Goal: Task Accomplishment & Management: Complete application form

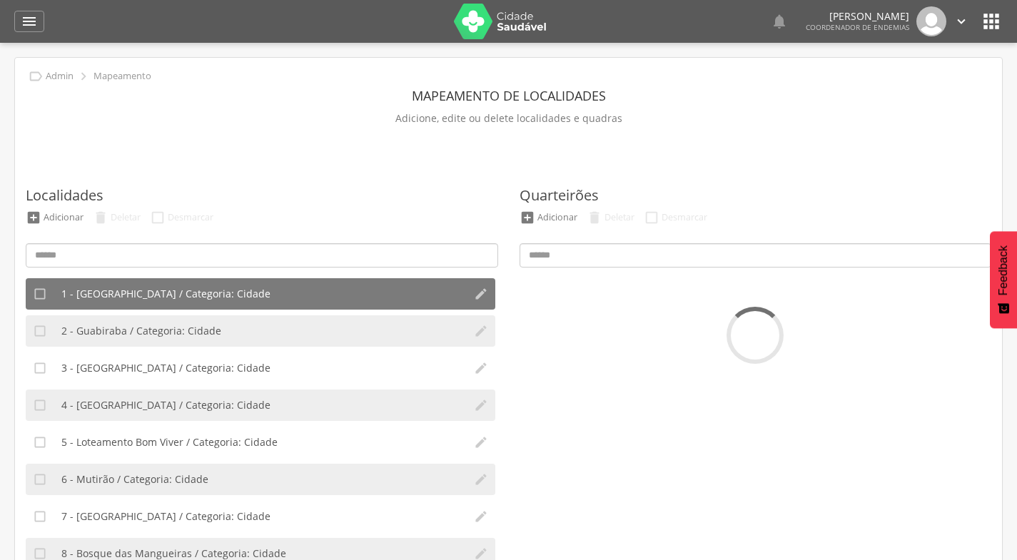
click at [27, 24] on icon "" at bounding box center [29, 21] width 17 height 17
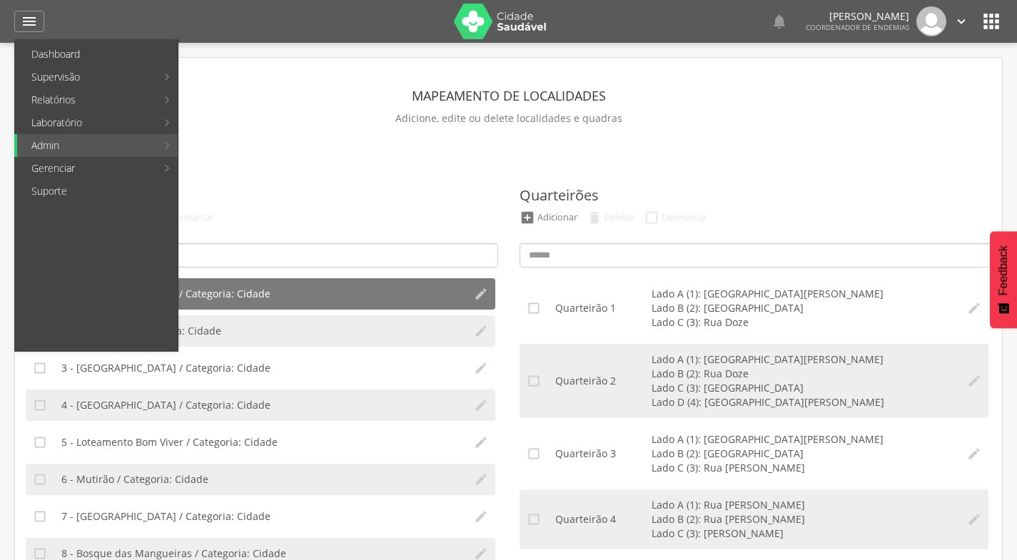
click at [293, 138] on link "Acompanhamento PNCD" at bounding box center [261, 145] width 161 height 23
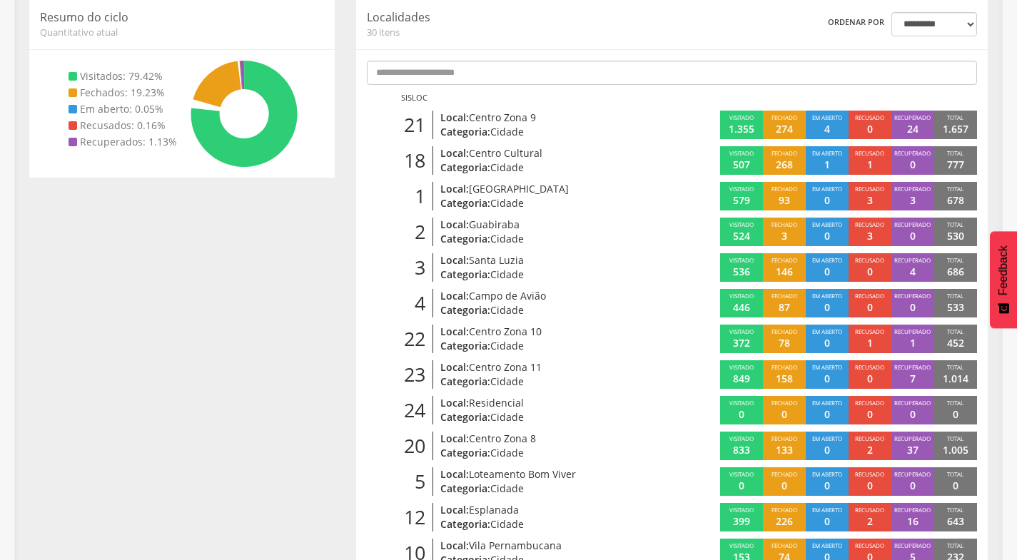
scroll to position [214, 0]
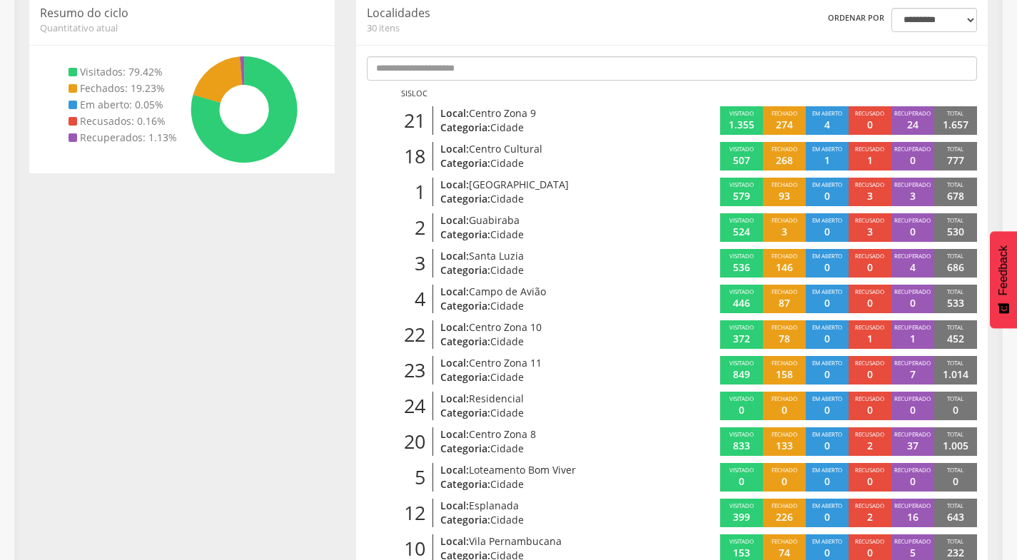
click at [502, 367] on span "Centro Zona 11" at bounding box center [505, 363] width 73 height 14
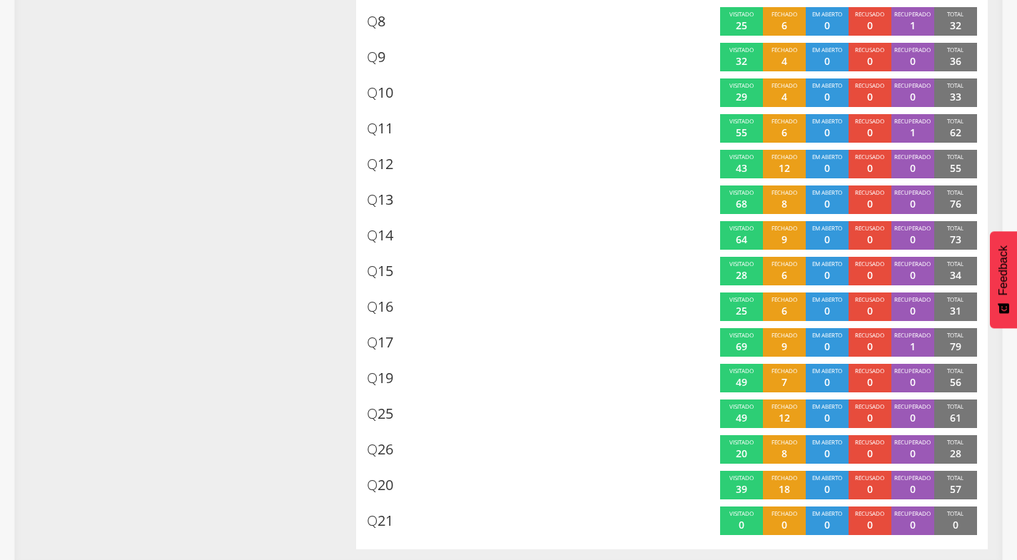
scroll to position [576, 0]
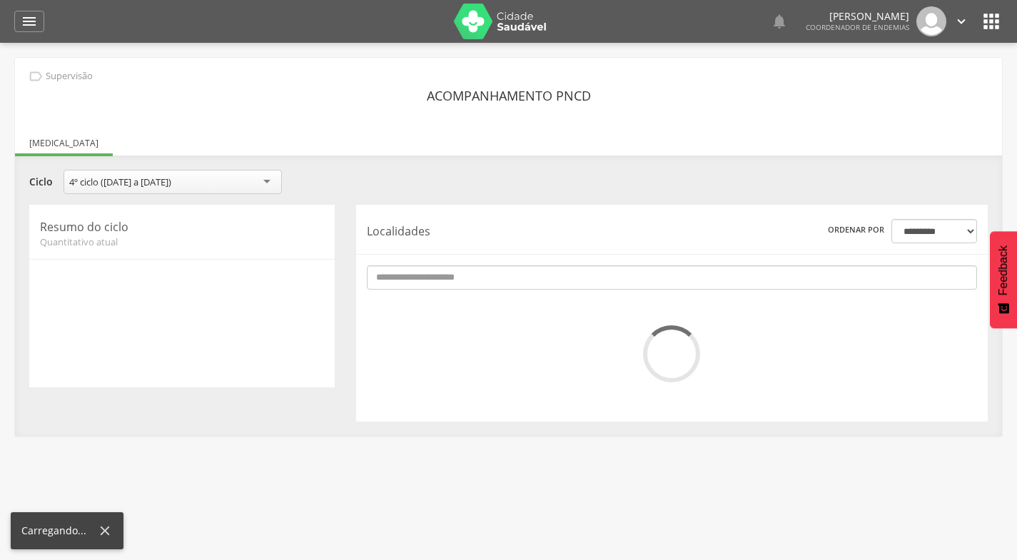
click at [26, 22] on icon "" at bounding box center [29, 21] width 17 height 17
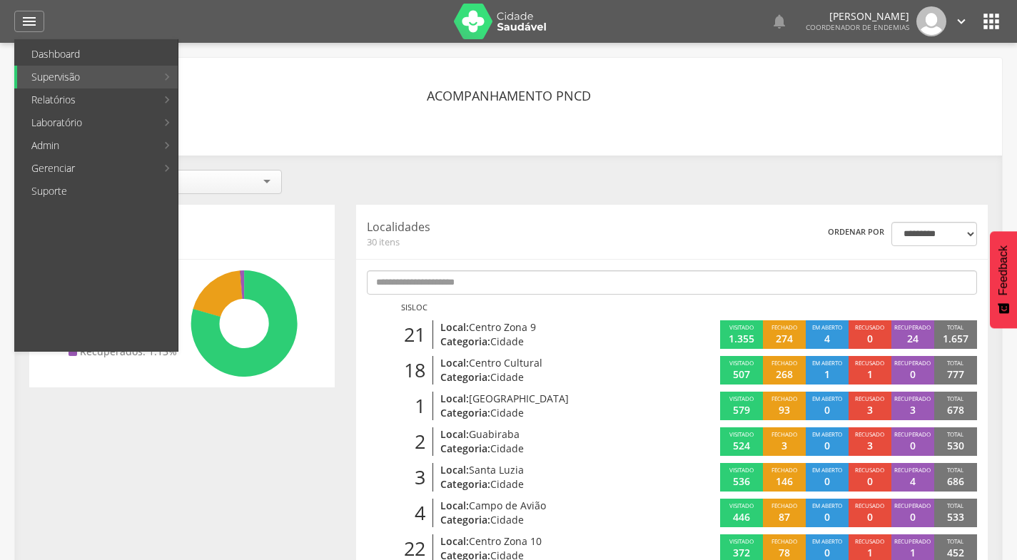
click at [238, 51] on link "Mapeamento de quadras" at bounding box center [261, 54] width 161 height 23
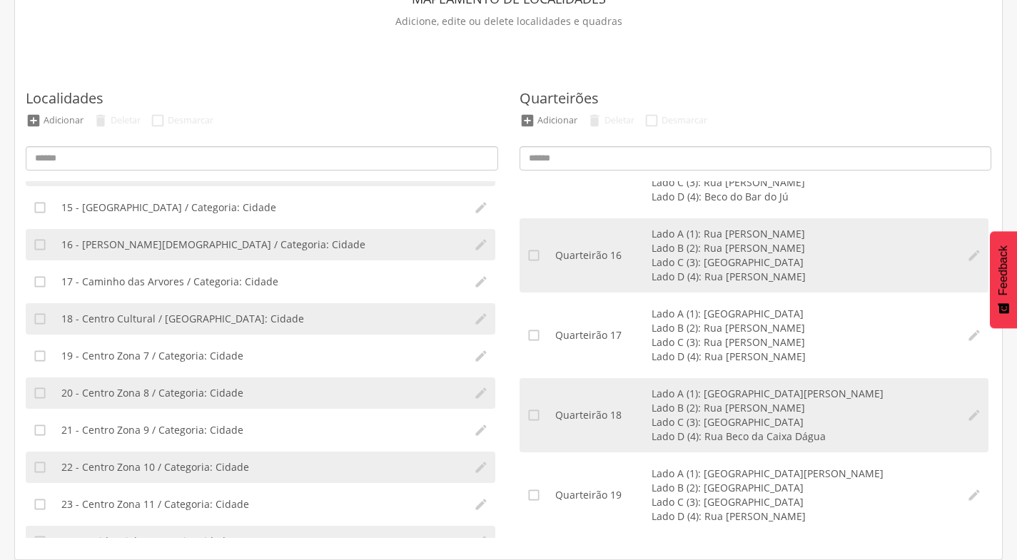
scroll to position [571, 0]
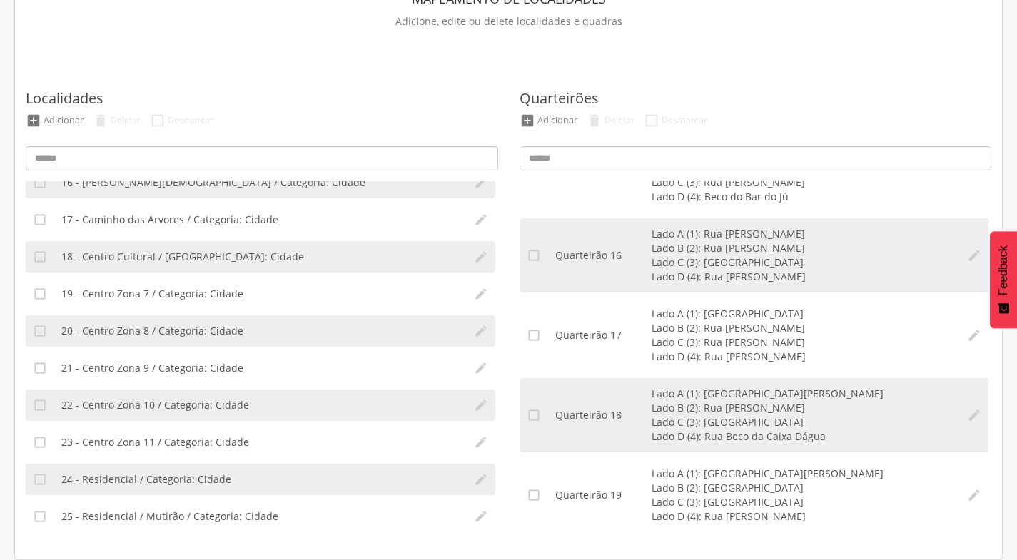
click at [228, 433] on li "23 - Centro Zona 11 / Categoria: Cidade" at bounding box center [260, 442] width 412 height 31
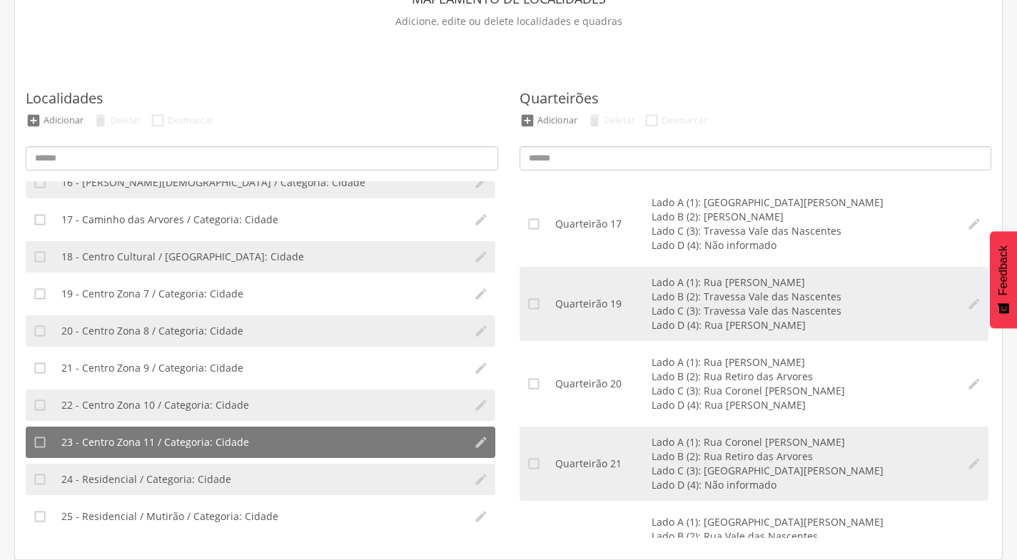
scroll to position [1449, 0]
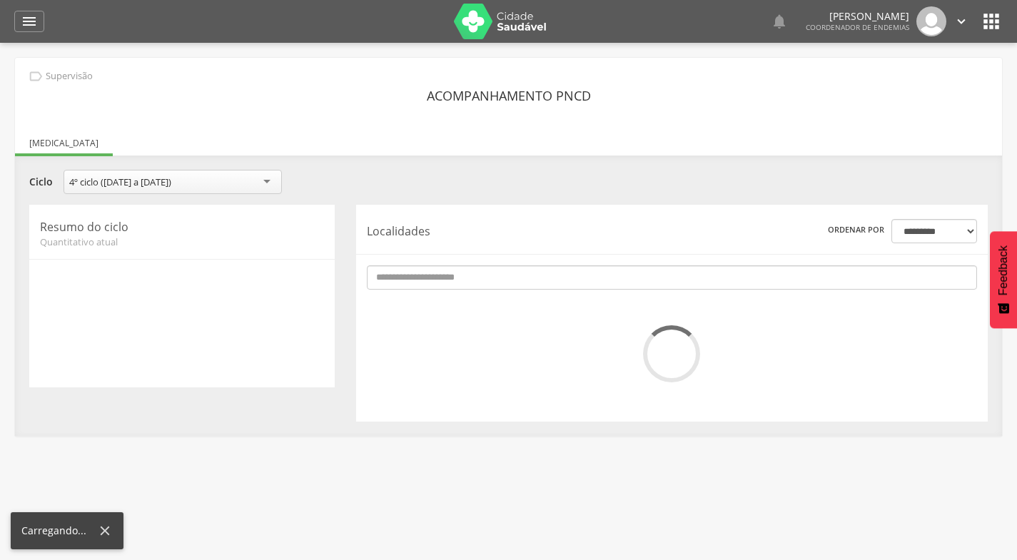
click at [31, 22] on icon "" at bounding box center [29, 21] width 17 height 17
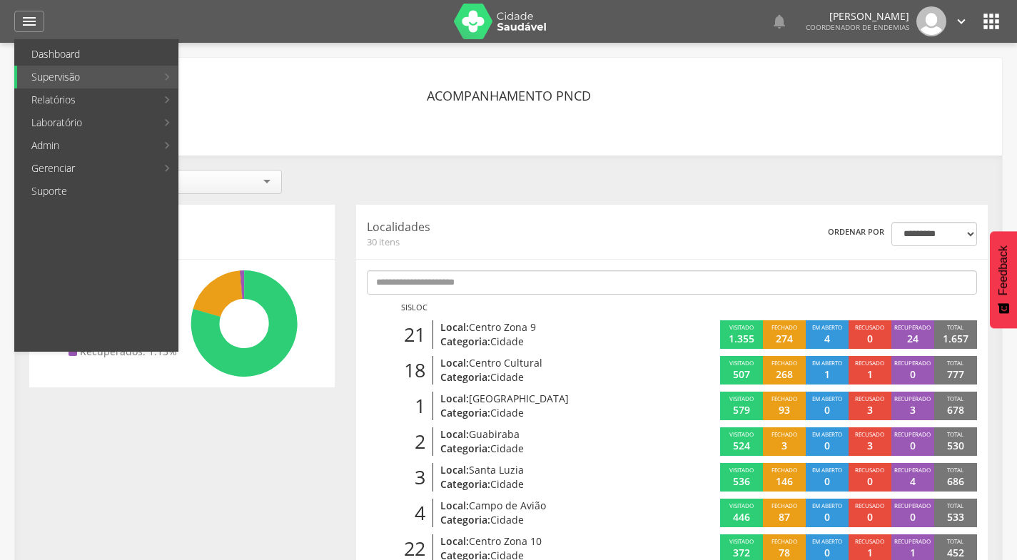
click at [252, 144] on link "Acompanhamento PNCD" at bounding box center [261, 145] width 161 height 23
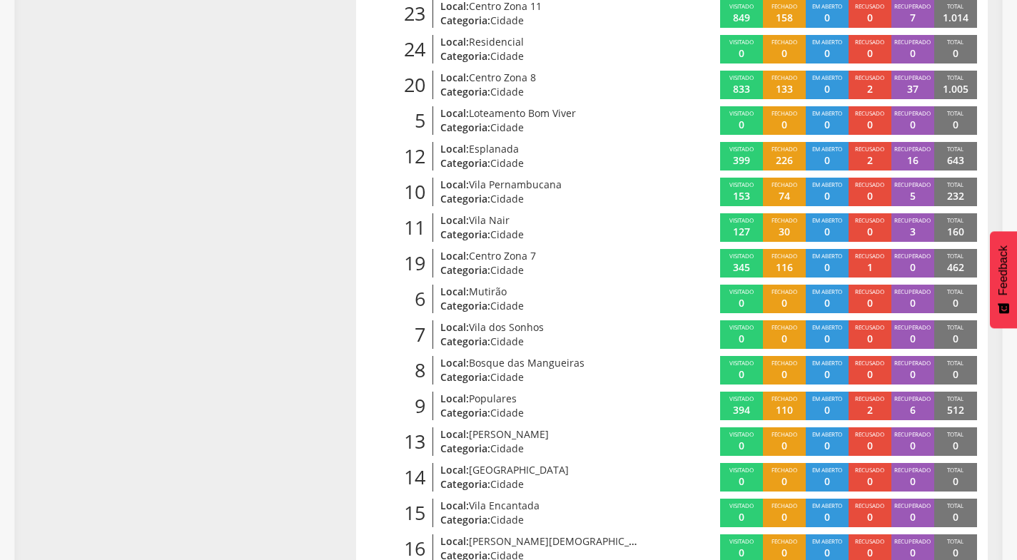
scroll to position [642, 0]
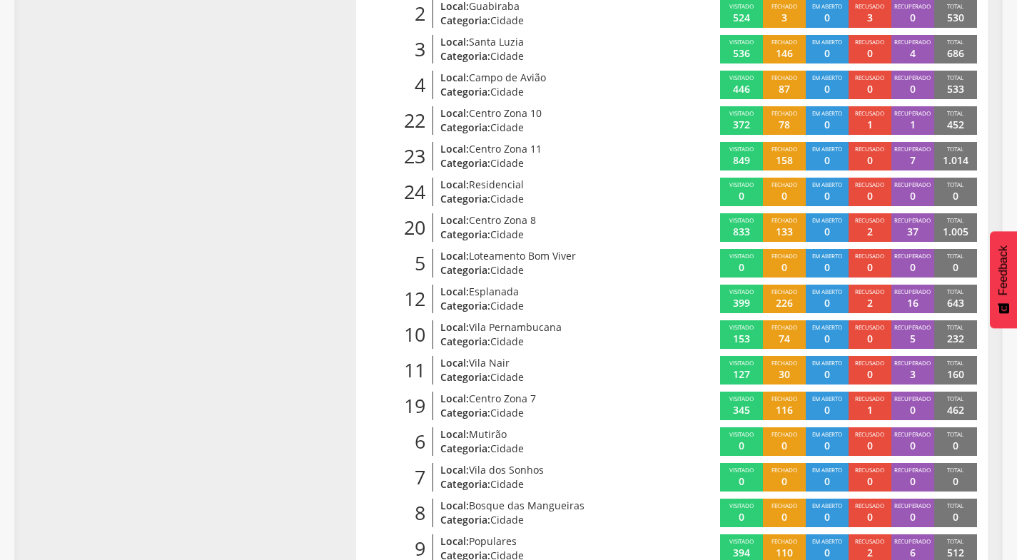
click at [518, 146] on span "Centro Zona 11" at bounding box center [505, 149] width 73 height 14
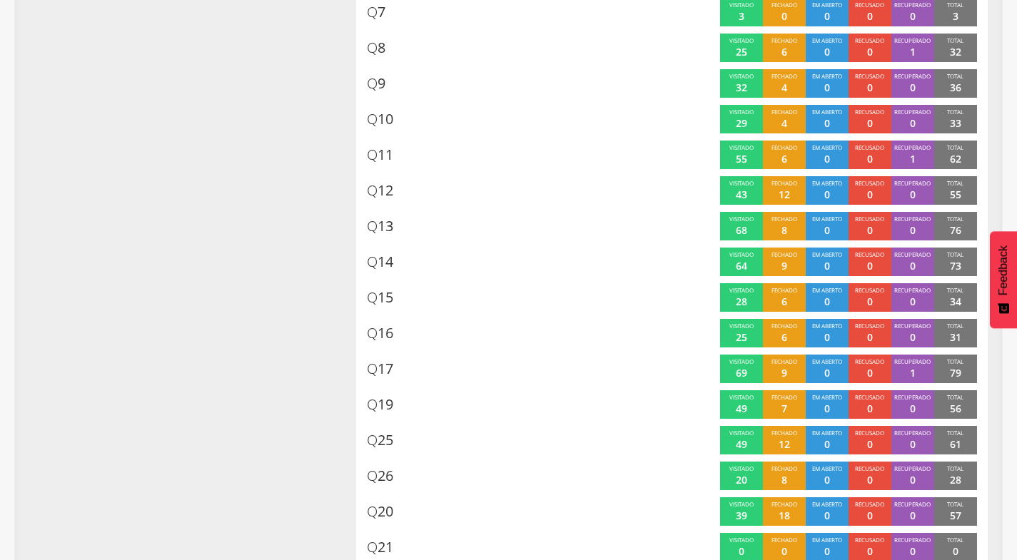
scroll to position [576, 0]
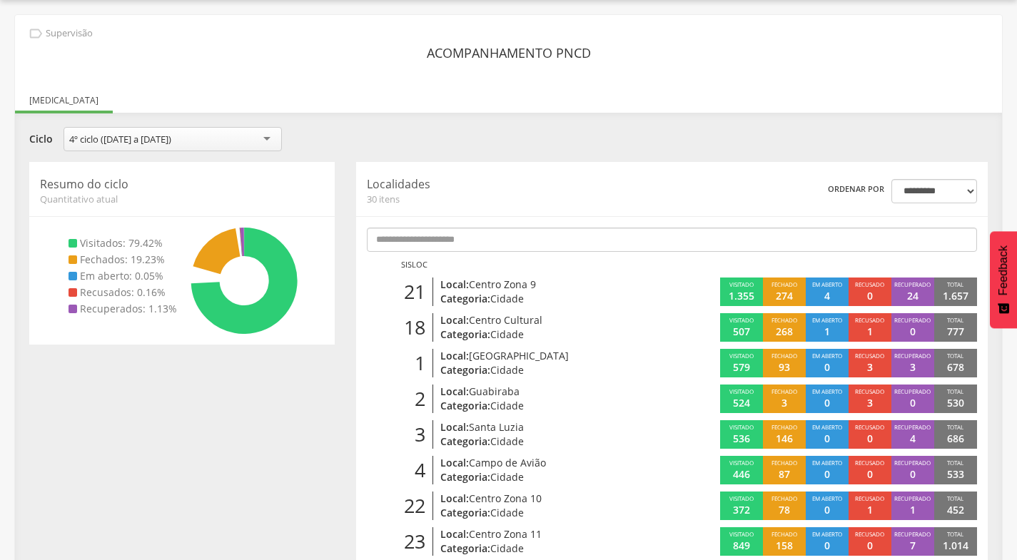
scroll to position [428, 0]
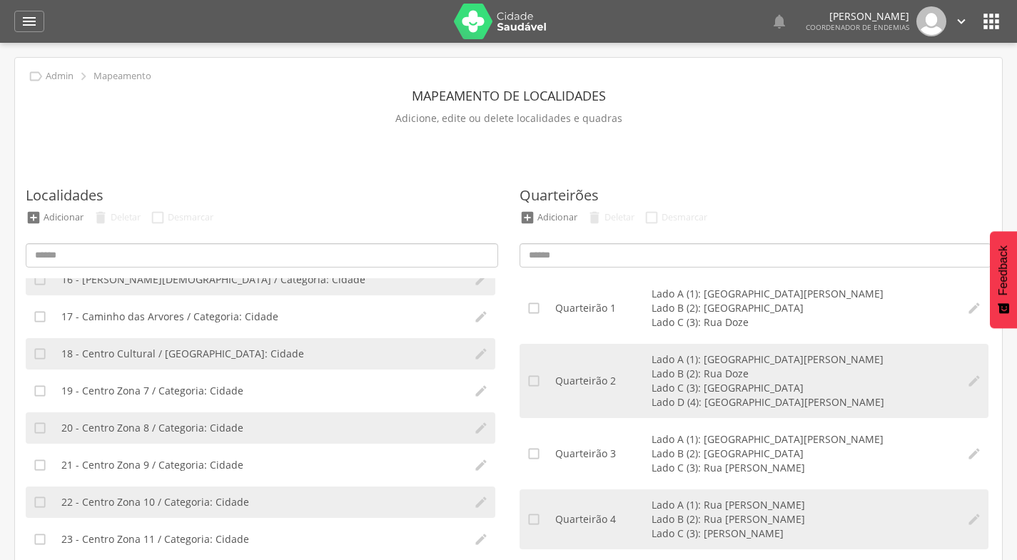
click at [31, 24] on icon "" at bounding box center [29, 21] width 17 height 17
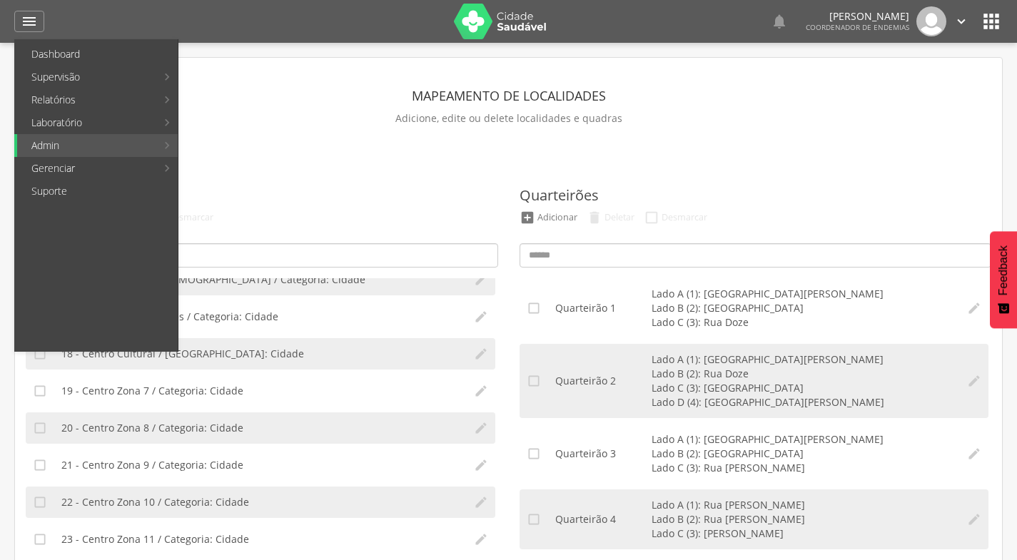
click at [243, 51] on link "Mapeamento de quadras" at bounding box center [261, 54] width 161 height 23
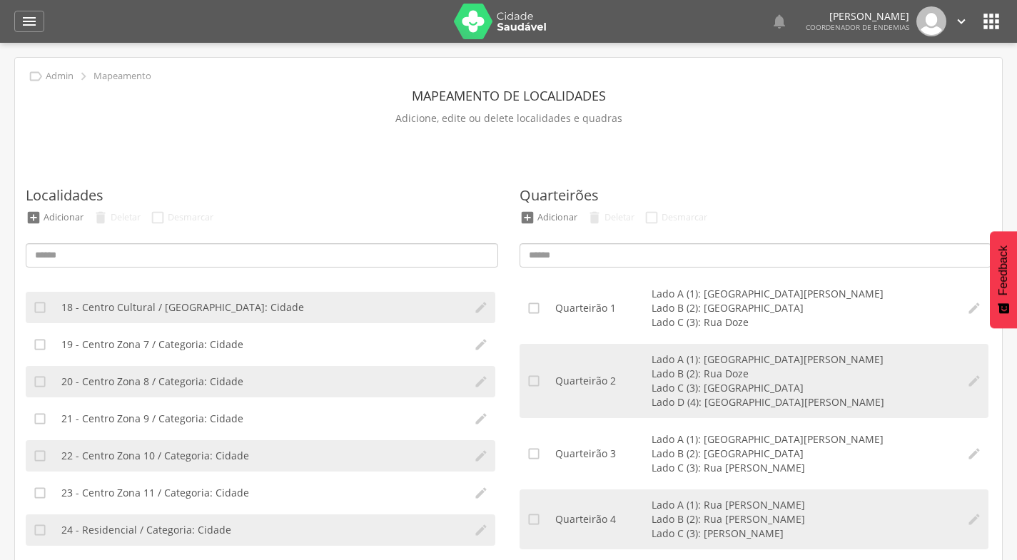
scroll to position [642, 0]
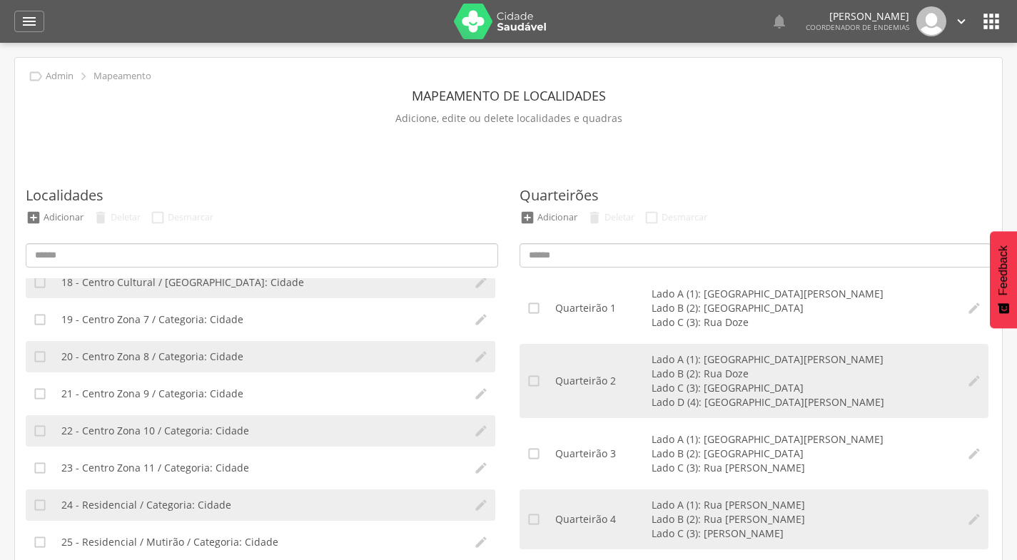
click at [192, 462] on span "23 - Centro Zona 11 / Categoria: Cidade" at bounding box center [155, 468] width 188 height 14
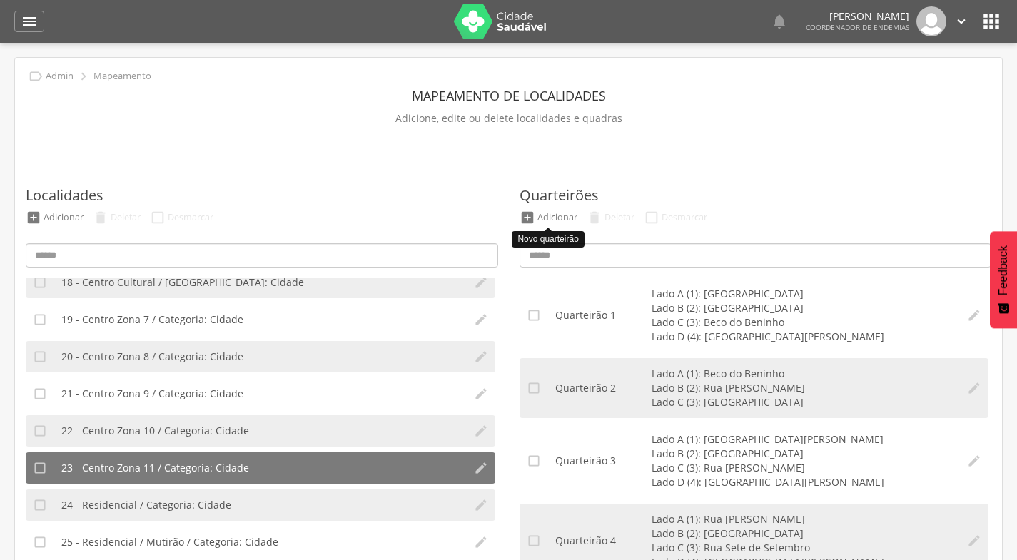
click at [569, 215] on div "Adicionar" at bounding box center [557, 217] width 40 height 12
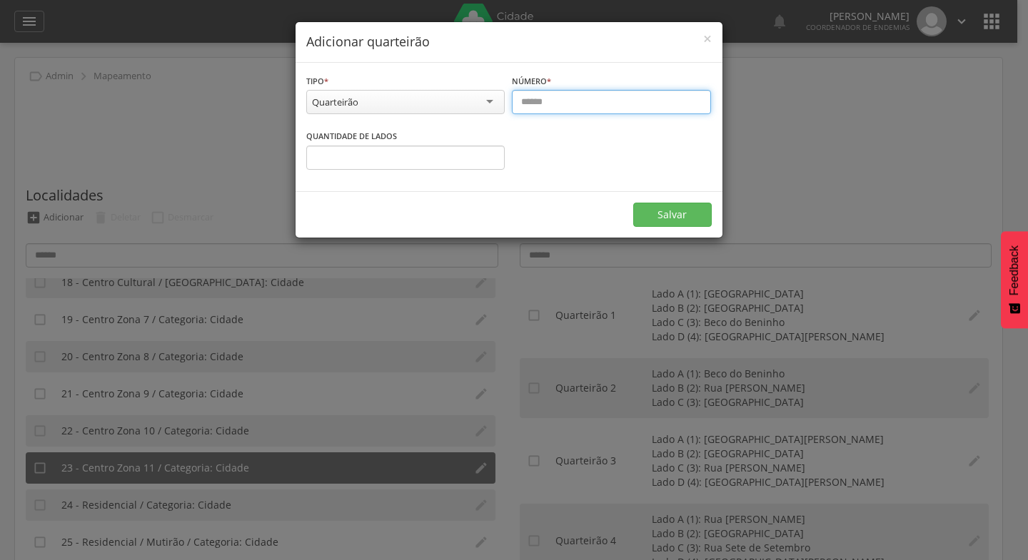
drag, startPoint x: 552, startPoint y: 111, endPoint x: 552, endPoint y: 103, distance: 7.8
click at [552, 103] on input "text" at bounding box center [611, 102] width 199 height 24
click at [552, 102] on input "text" at bounding box center [611, 102] width 199 height 24
type input "**"
click at [665, 211] on button "Salvar" at bounding box center [672, 215] width 78 height 24
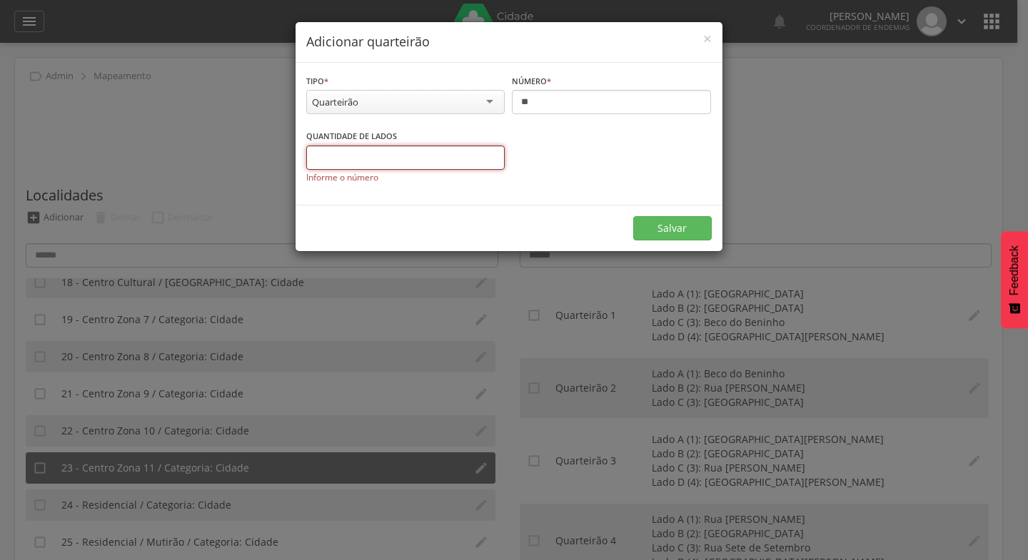
type input "*"
click at [489, 156] on input "*" at bounding box center [405, 158] width 199 height 24
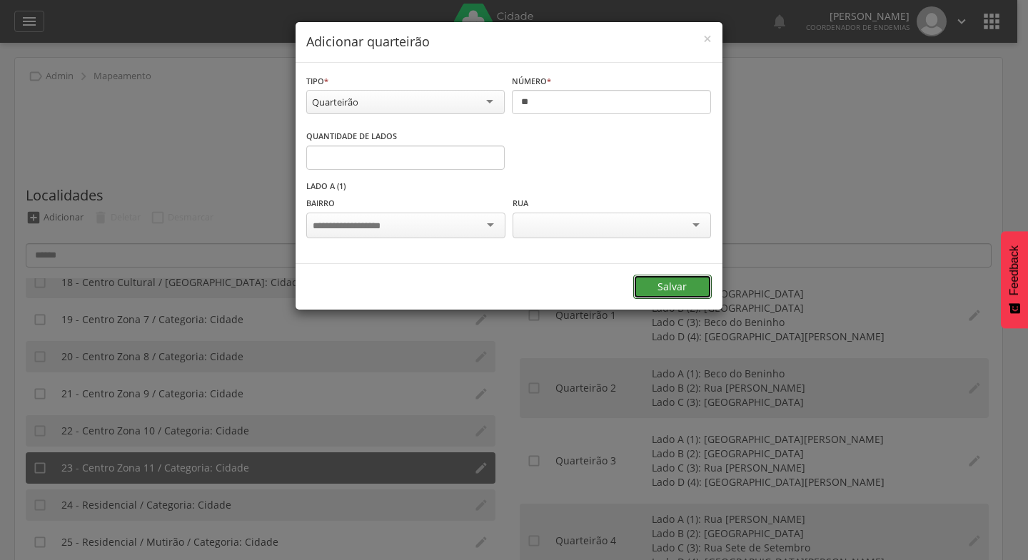
click at [678, 283] on button "Salvar" at bounding box center [672, 287] width 78 height 24
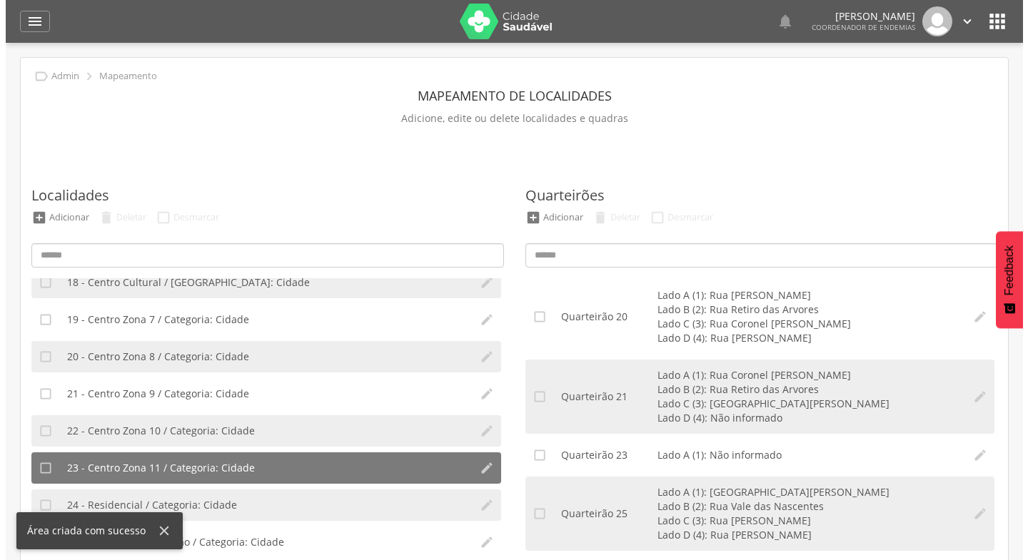
scroll to position [1486, 0]
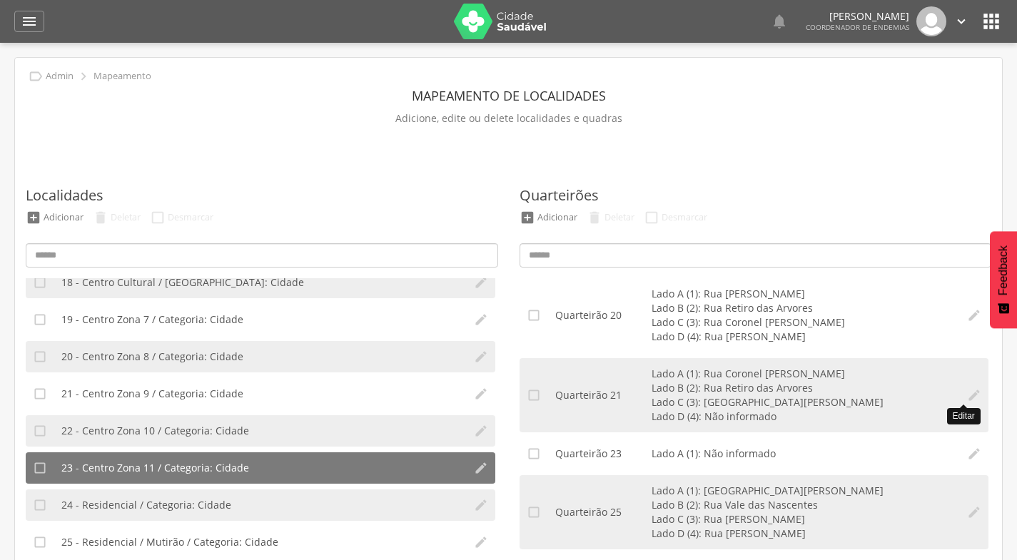
click at [967, 392] on icon "" at bounding box center [974, 395] width 14 height 14
type input "**"
type input "*"
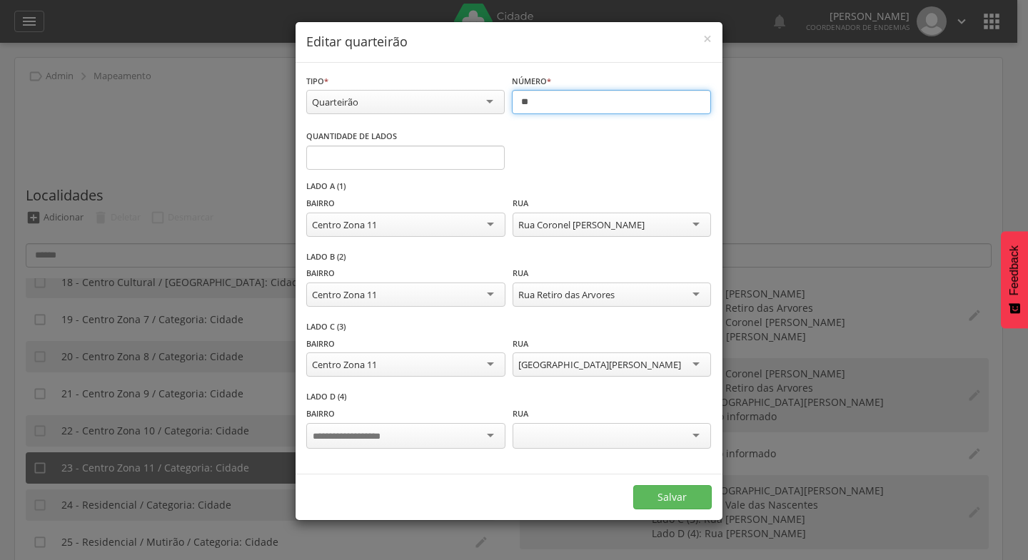
click at [545, 103] on input "**" at bounding box center [611, 102] width 199 height 24
click at [712, 36] on div "× Editar quarteirão" at bounding box center [508, 42] width 427 height 41
click at [704, 38] on span "×" at bounding box center [707, 39] width 9 height 20
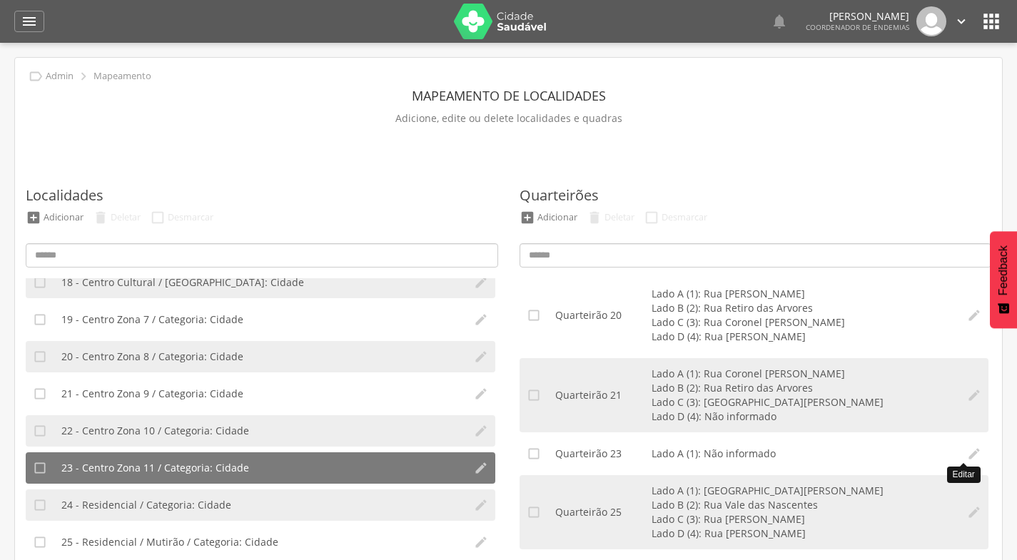
click at [967, 450] on icon "" at bounding box center [974, 454] width 14 height 14
type input "**"
type input "*"
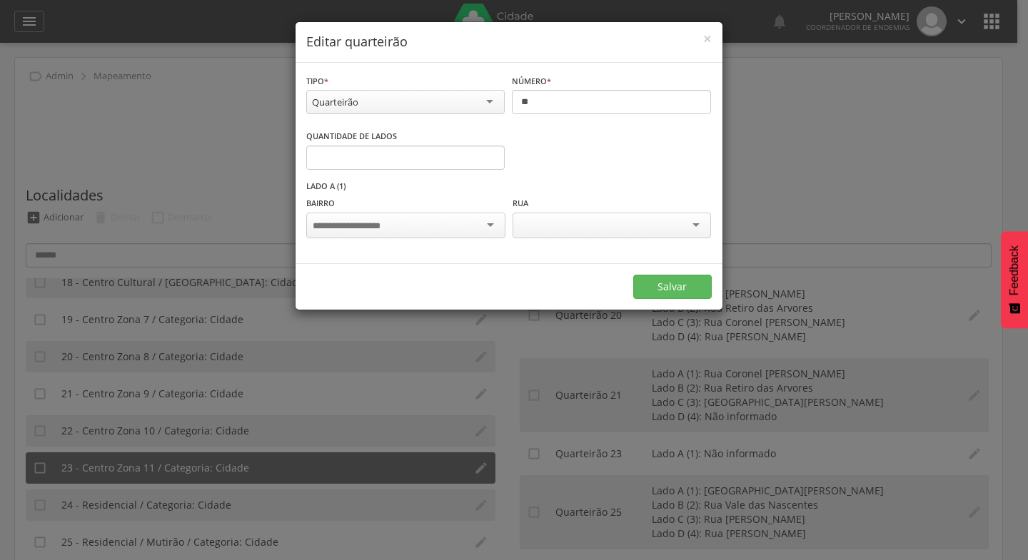
click at [806, 129] on div "**********" at bounding box center [514, 280] width 1028 height 560
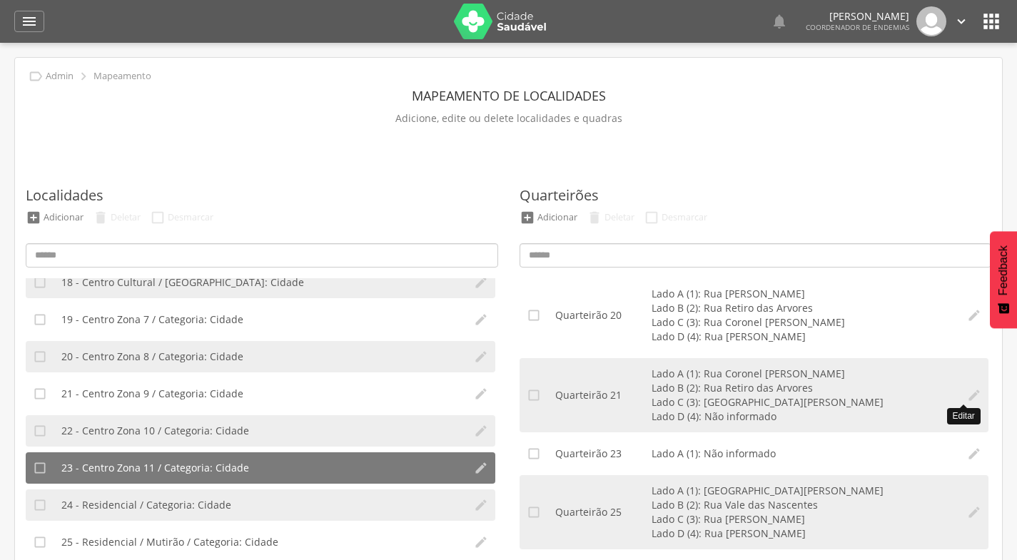
click at [967, 392] on icon "" at bounding box center [974, 395] width 14 height 14
type input "**"
type input "*"
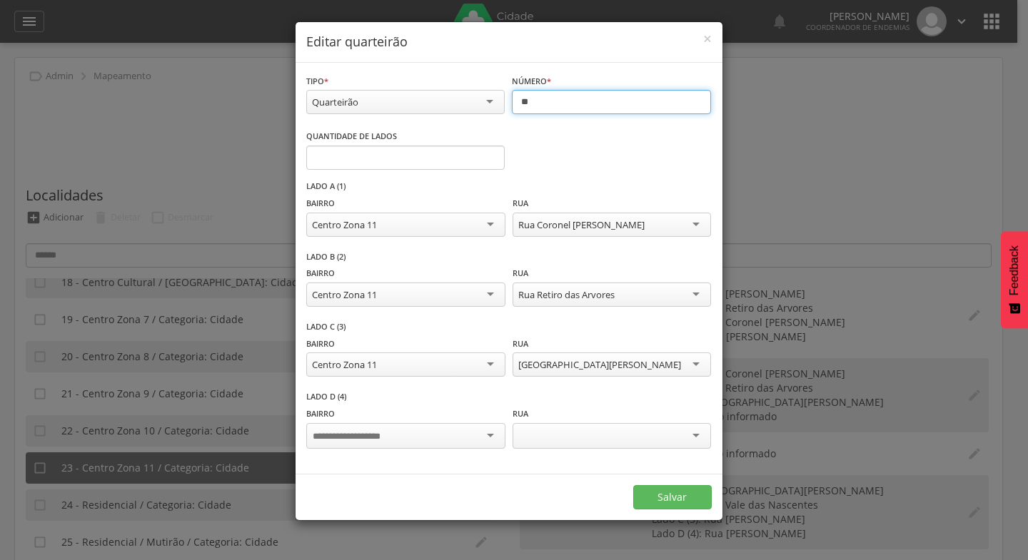
click at [542, 104] on input "**" at bounding box center [611, 102] width 199 height 24
click at [661, 493] on button "Salvar" at bounding box center [672, 497] width 78 height 24
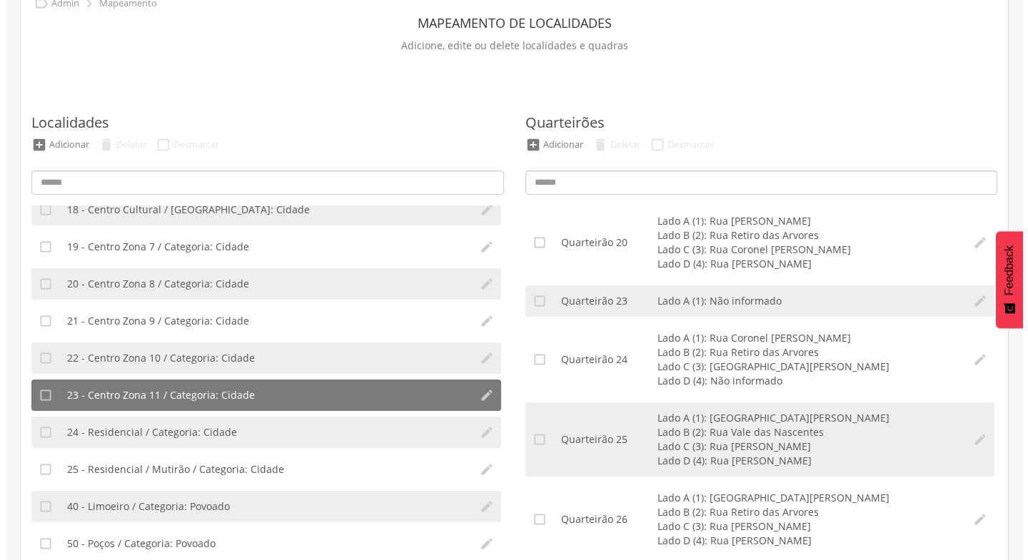
scroll to position [97, 0]
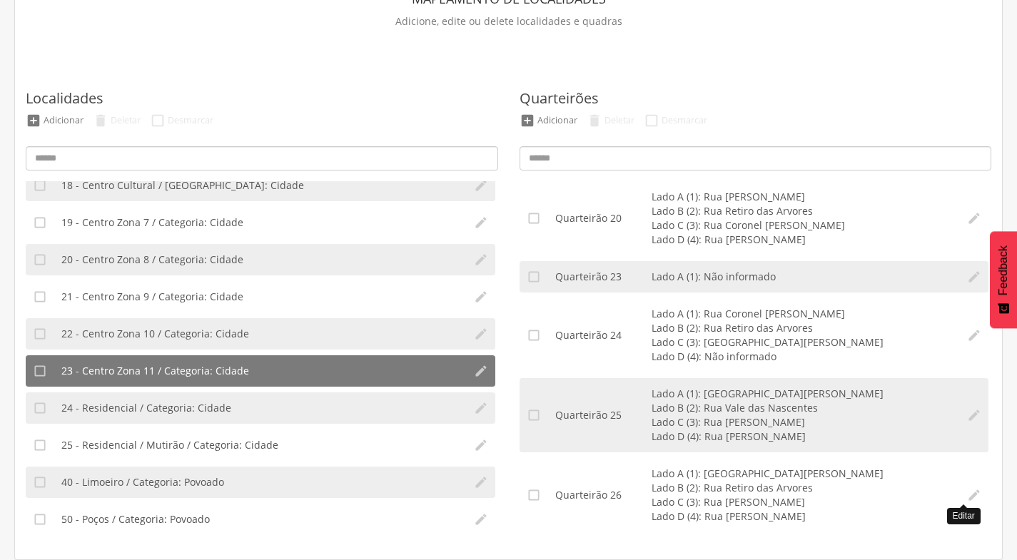
click at [967, 491] on icon "" at bounding box center [974, 495] width 14 height 14
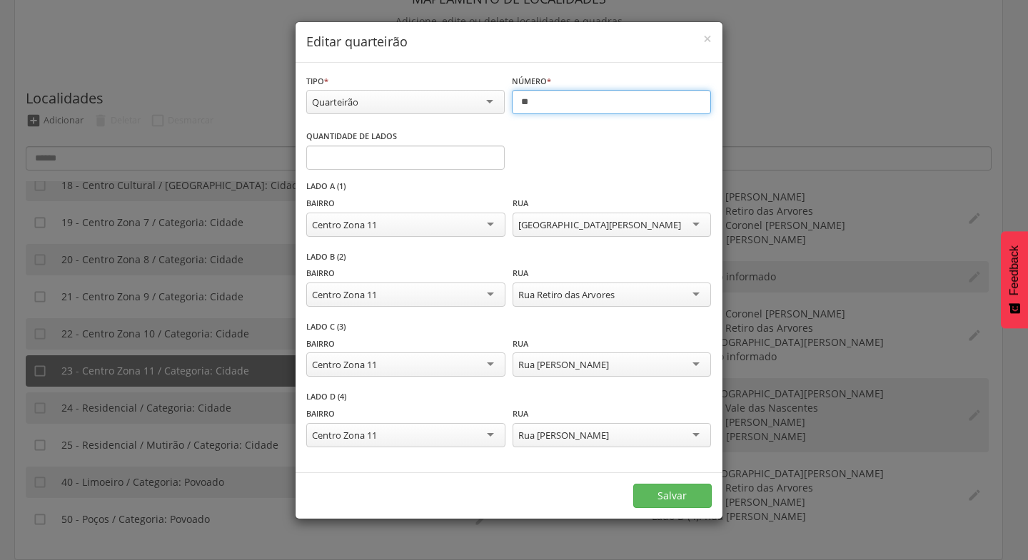
click at [544, 107] on input "**" at bounding box center [611, 102] width 199 height 24
type input "*"
click at [674, 489] on button "Salvar" at bounding box center [672, 496] width 78 height 24
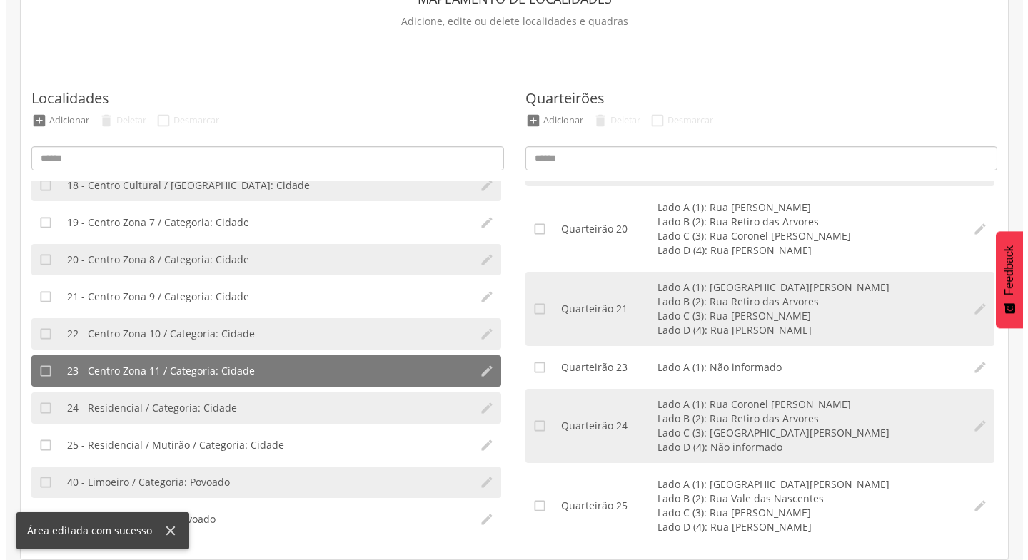
scroll to position [1486, 0]
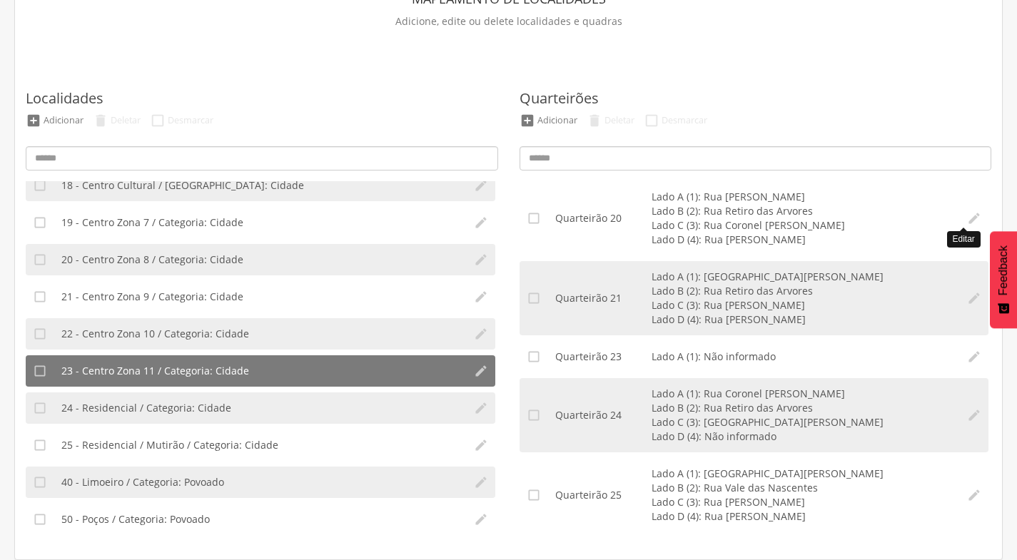
click at [968, 218] on icon "" at bounding box center [974, 218] width 14 height 14
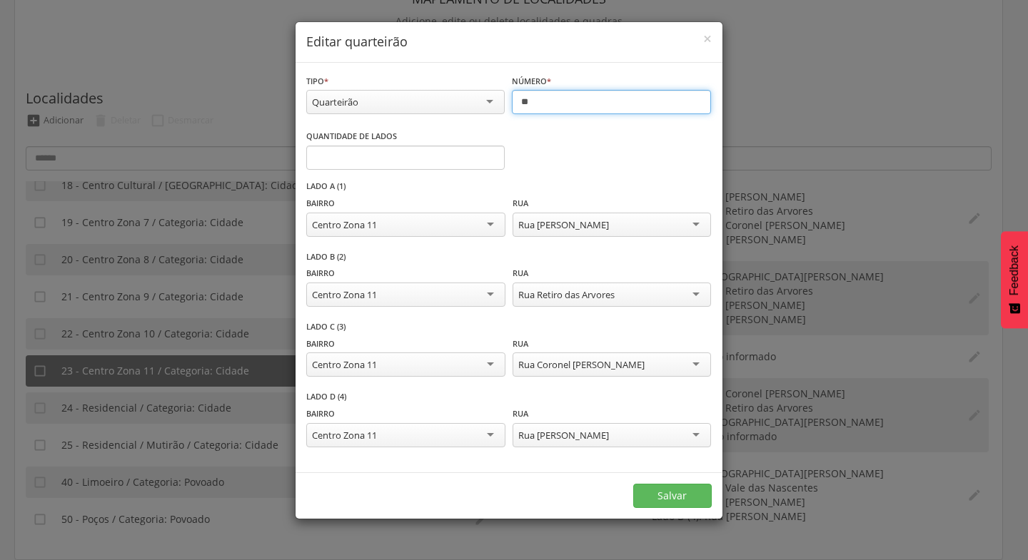
click at [542, 101] on input "**" at bounding box center [611, 102] width 199 height 24
click at [663, 492] on button "Salvar" at bounding box center [672, 496] width 78 height 24
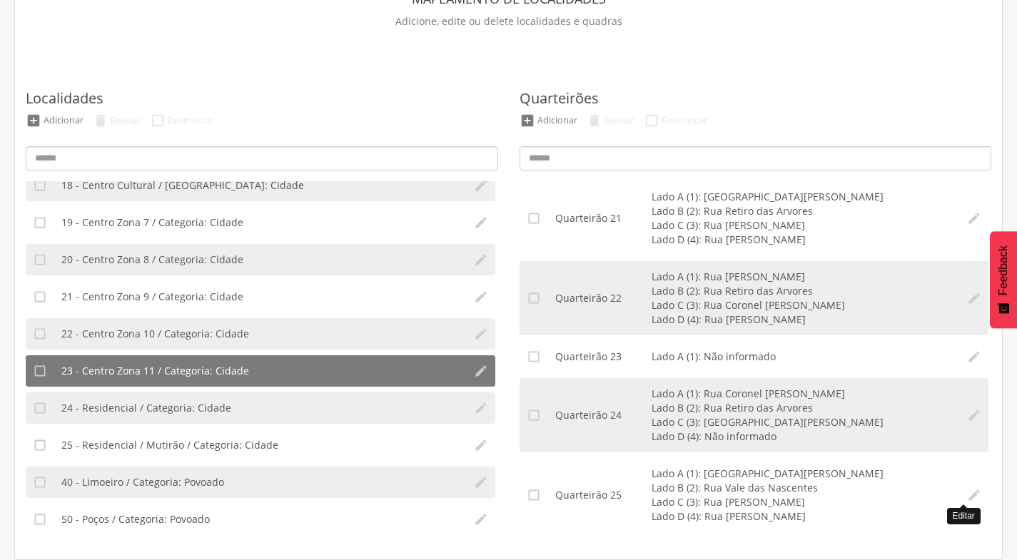
click at [967, 492] on icon "" at bounding box center [974, 495] width 14 height 14
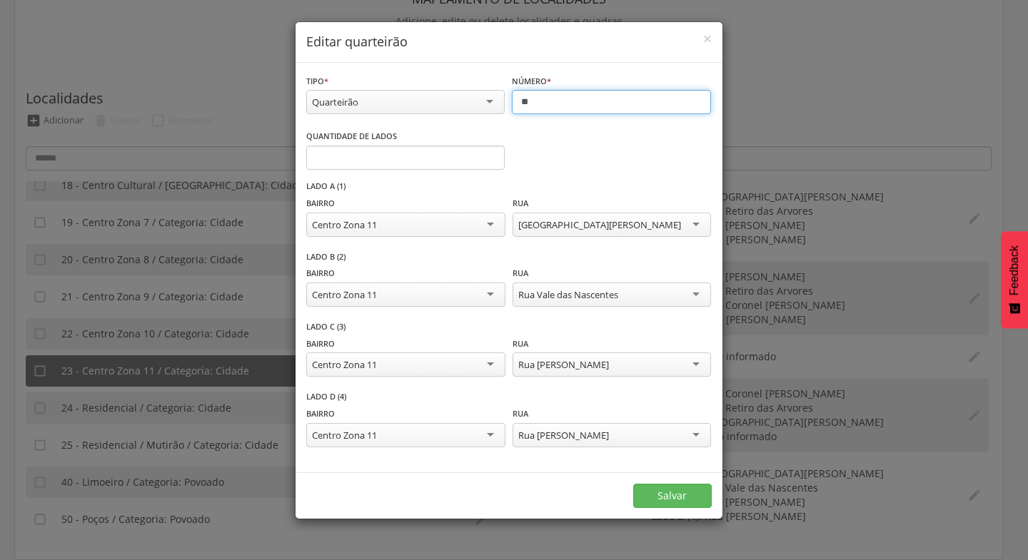
click at [547, 101] on input "**" at bounding box center [611, 102] width 199 height 24
drag, startPoint x: 643, startPoint y: 430, endPoint x: 652, endPoint y: 470, distance: 41.0
click at [649, 454] on div "**********" at bounding box center [508, 434] width 405 height 56
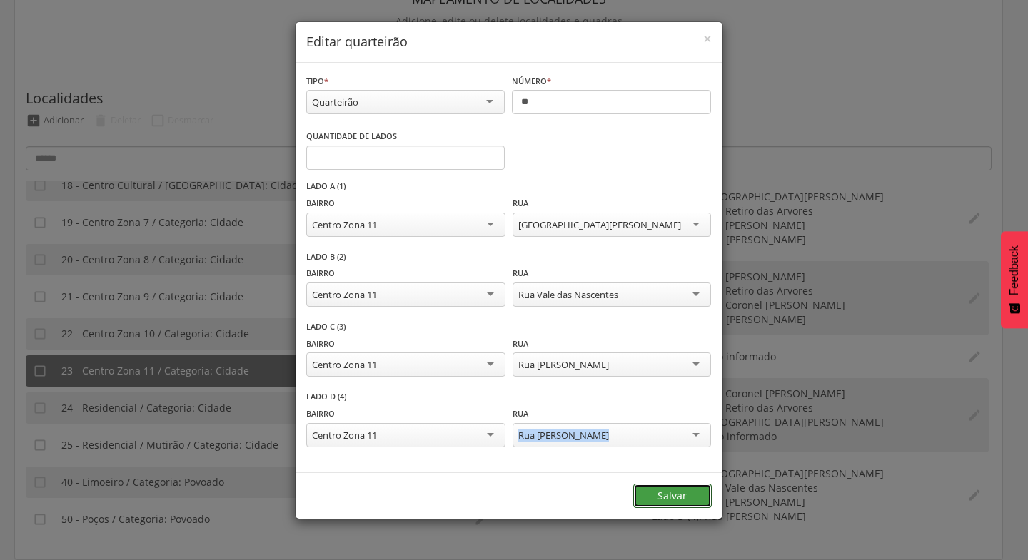
click at [664, 490] on button "Salvar" at bounding box center [672, 496] width 78 height 24
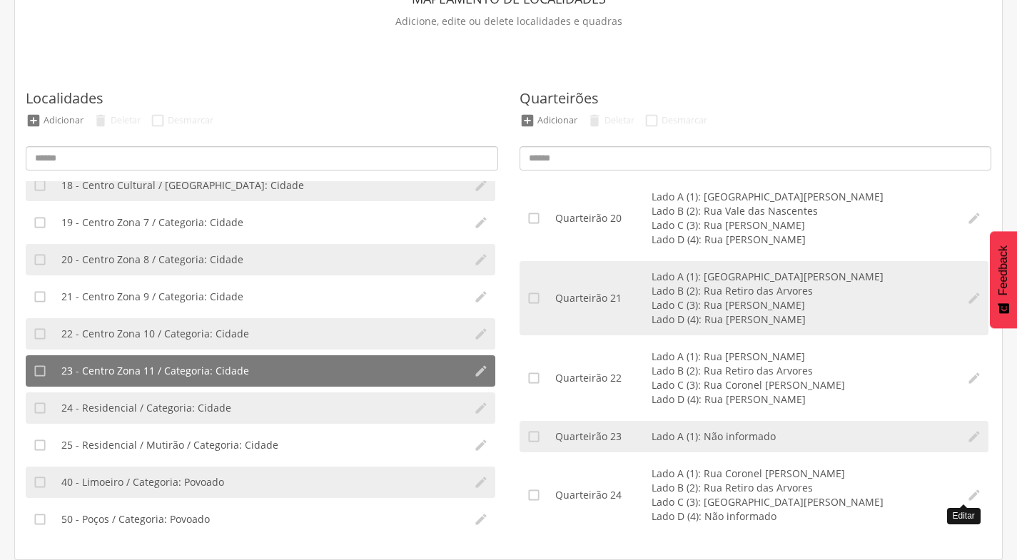
click at [967, 498] on icon "" at bounding box center [974, 495] width 14 height 14
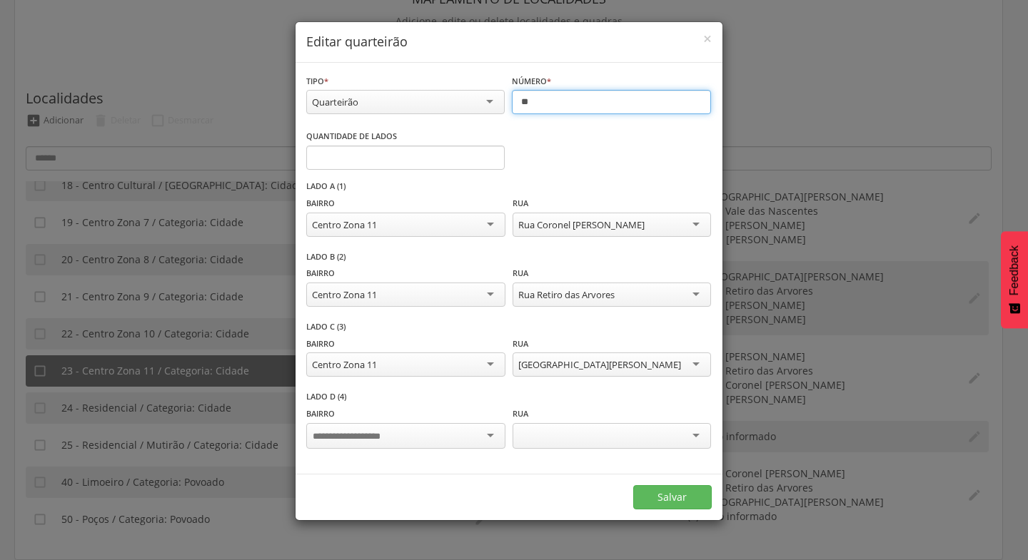
click at [545, 101] on input "**" at bounding box center [611, 102] width 199 height 24
type input "**"
click at [685, 488] on button "Salvar" at bounding box center [672, 497] width 78 height 24
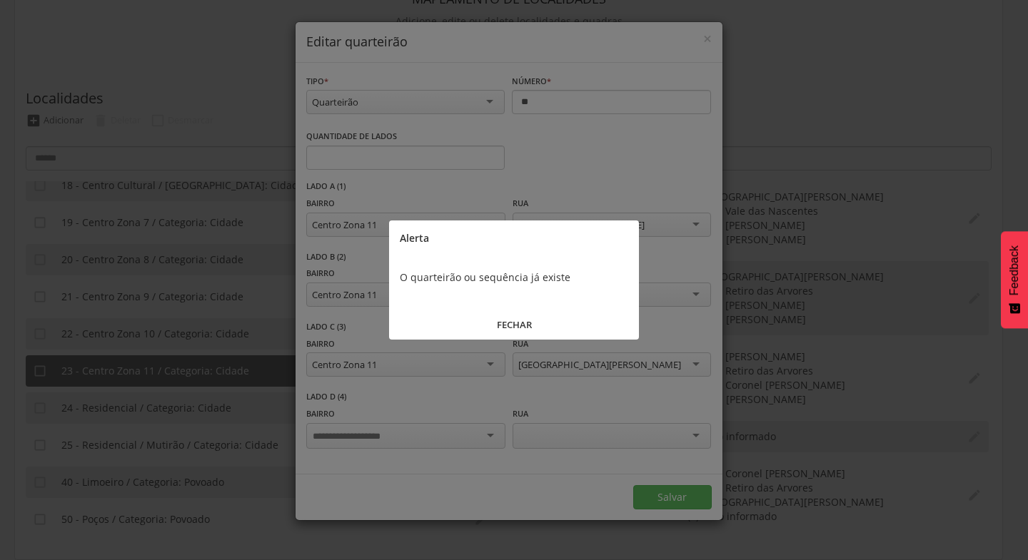
click at [509, 323] on button "FECHAR" at bounding box center [514, 325] width 250 height 31
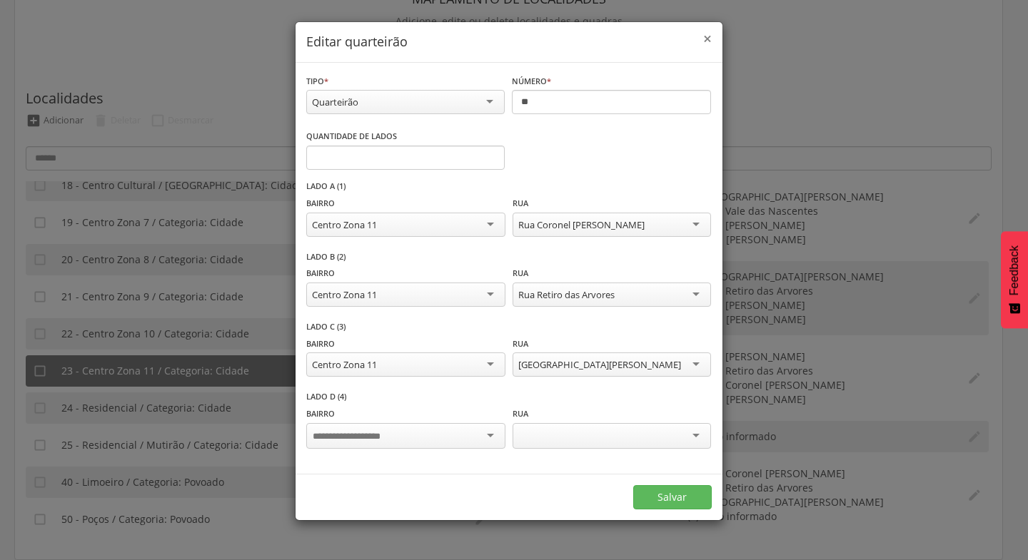
click at [708, 37] on span "×" at bounding box center [707, 39] width 9 height 20
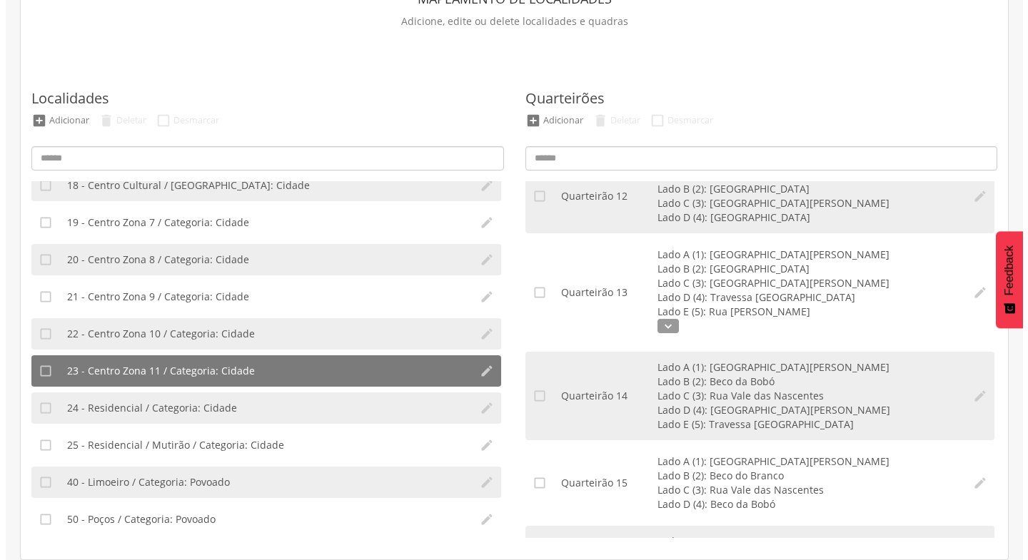
scroll to position [843, 0]
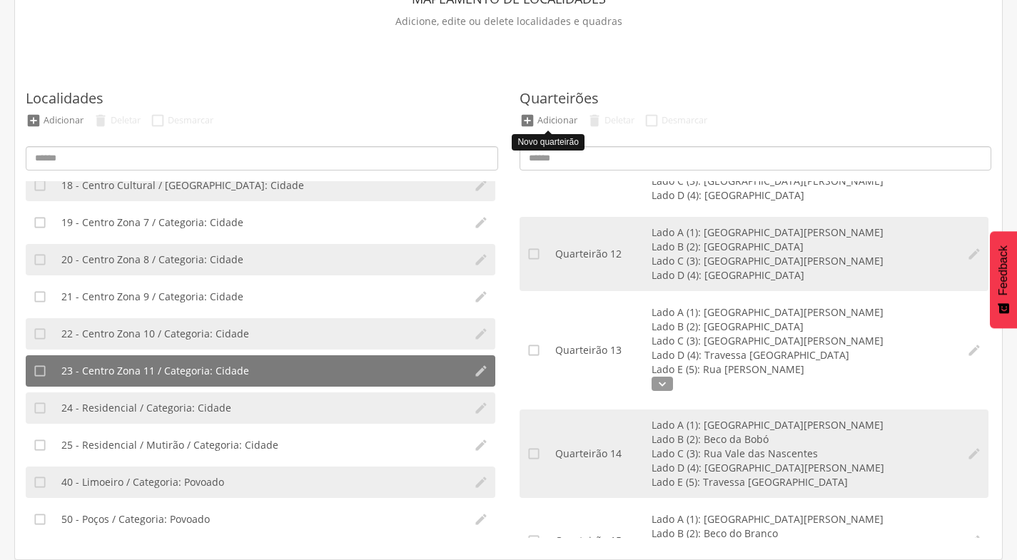
click at [564, 121] on div "Adicionar" at bounding box center [557, 120] width 40 height 12
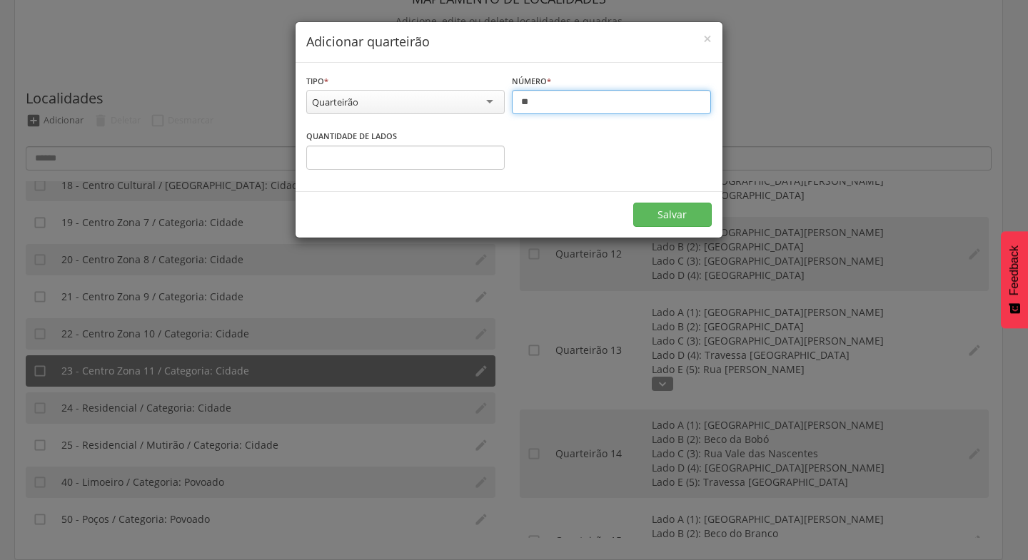
click at [548, 104] on input "**" at bounding box center [611, 102] width 199 height 24
type input "**"
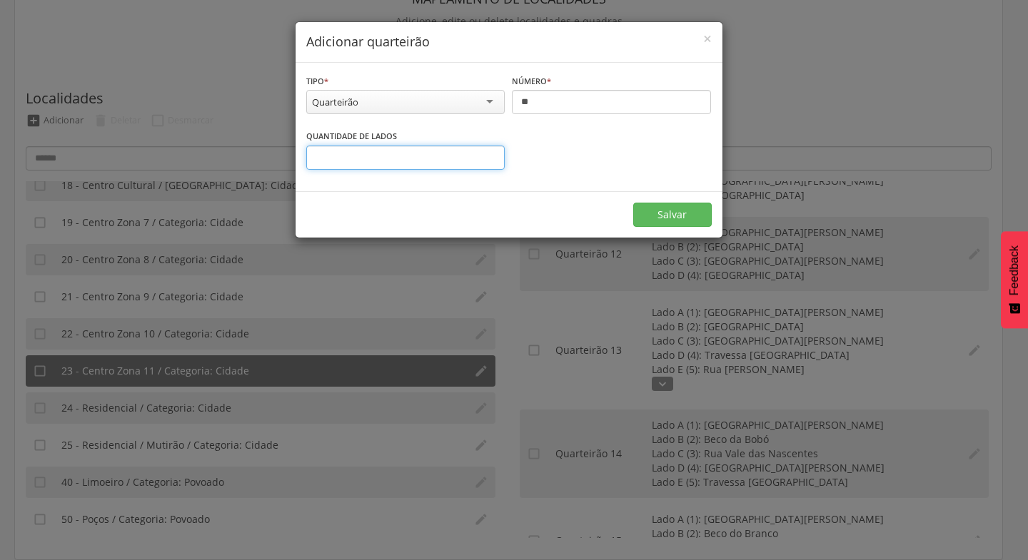
click at [488, 155] on input "*" at bounding box center [405, 158] width 199 height 24
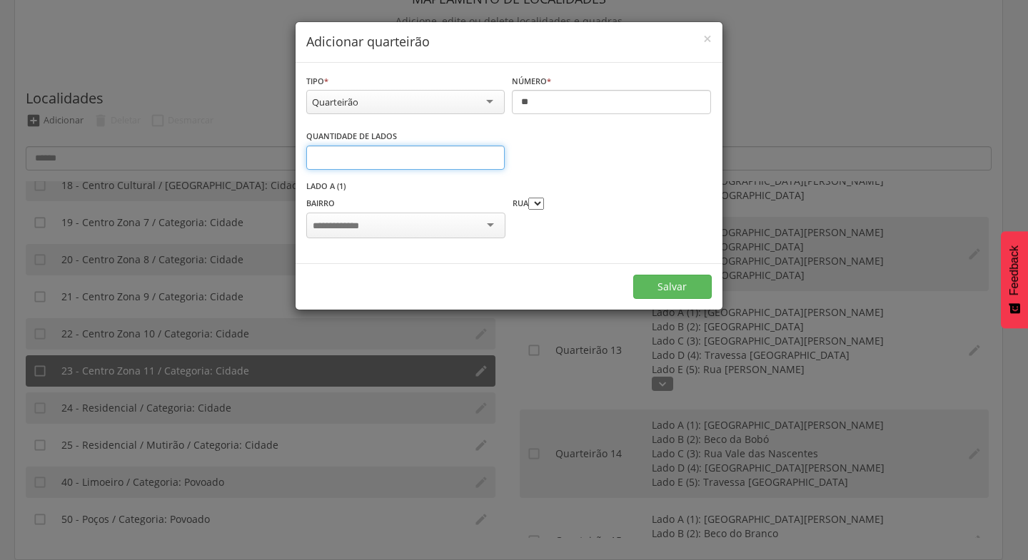
click at [488, 155] on input "*" at bounding box center [405, 158] width 199 height 24
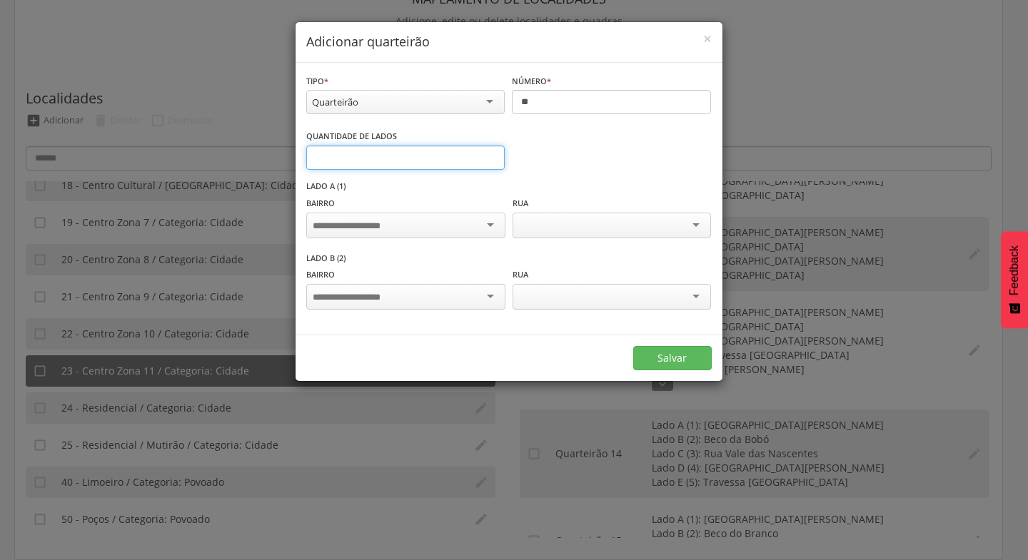
click at [488, 155] on input "*" at bounding box center [405, 158] width 199 height 24
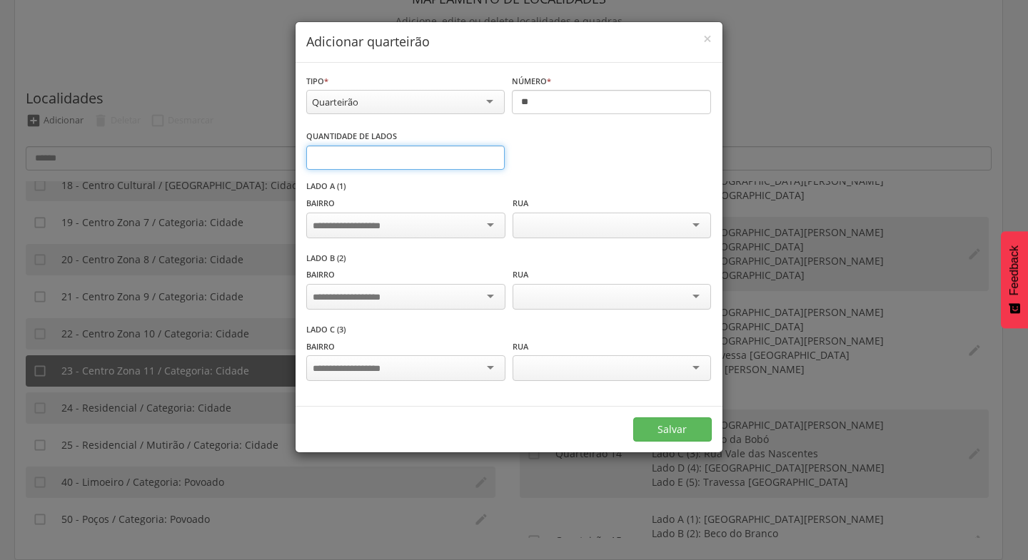
type input "*"
click at [488, 155] on input "*" at bounding box center [405, 158] width 199 height 24
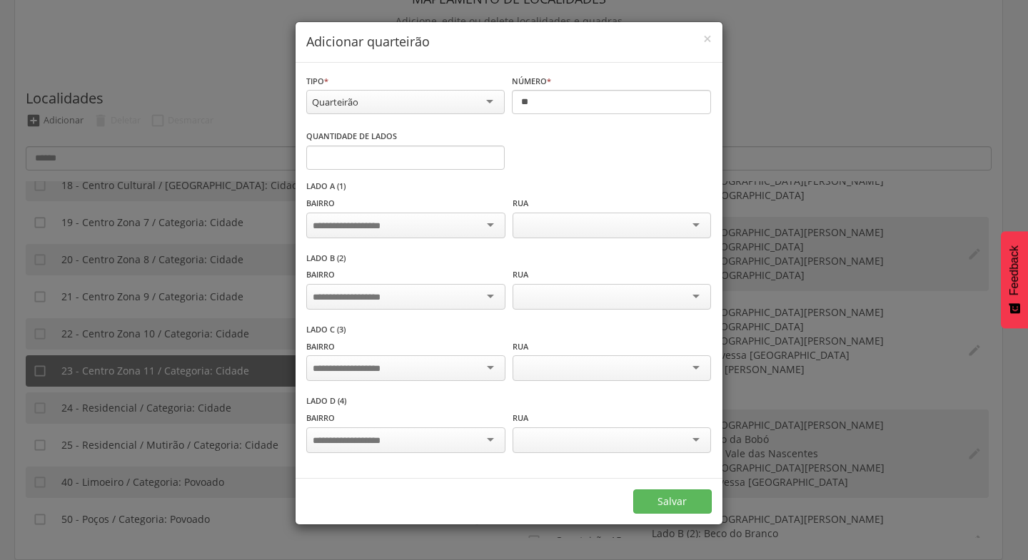
click at [489, 228] on div at bounding box center [405, 226] width 198 height 26
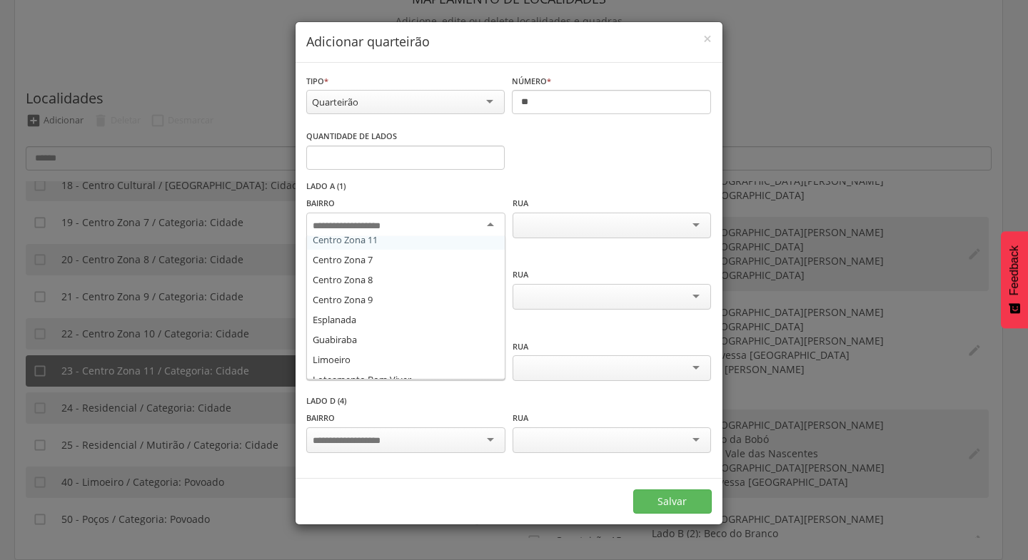
scroll to position [0, 0]
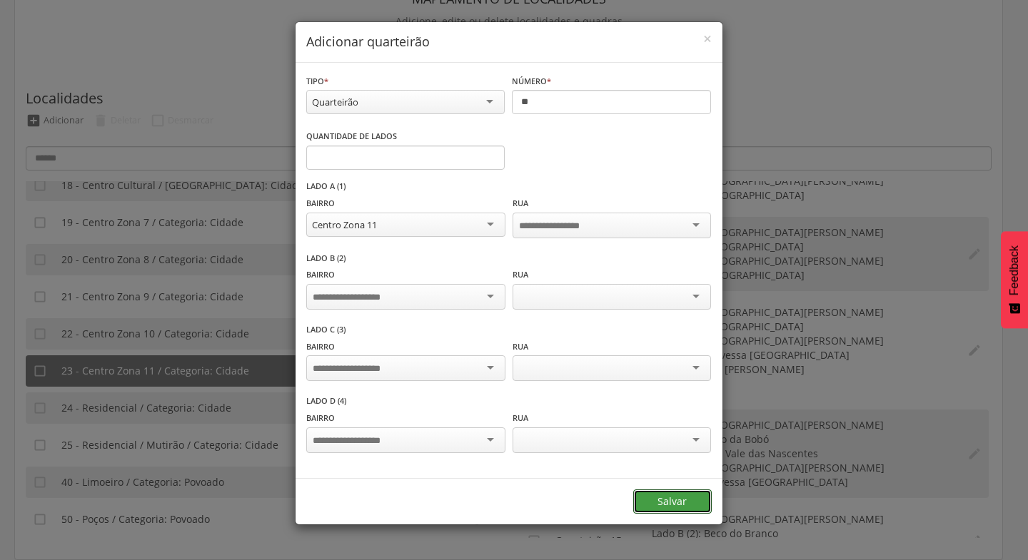
click at [686, 494] on button "Salvar" at bounding box center [672, 502] width 78 height 24
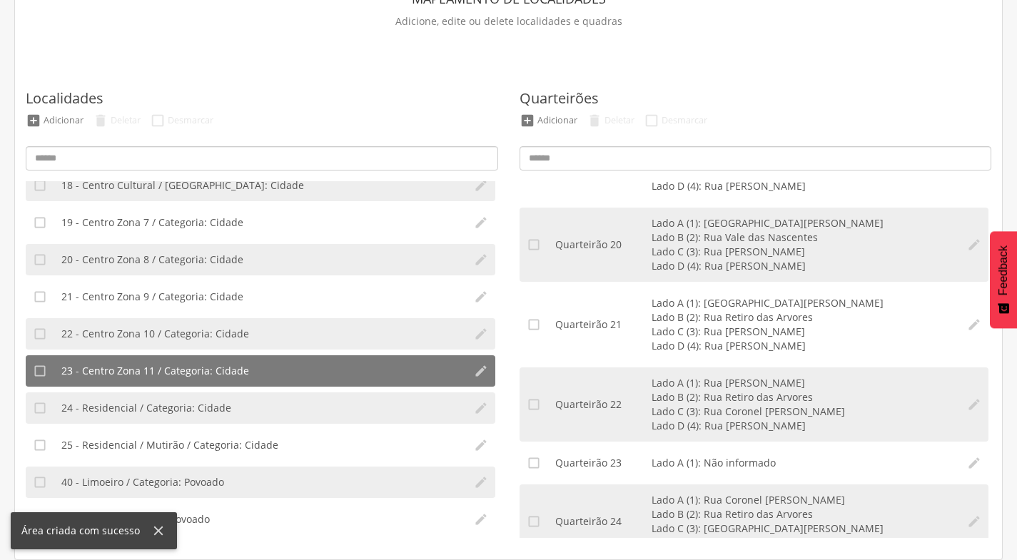
scroll to position [1566, 0]
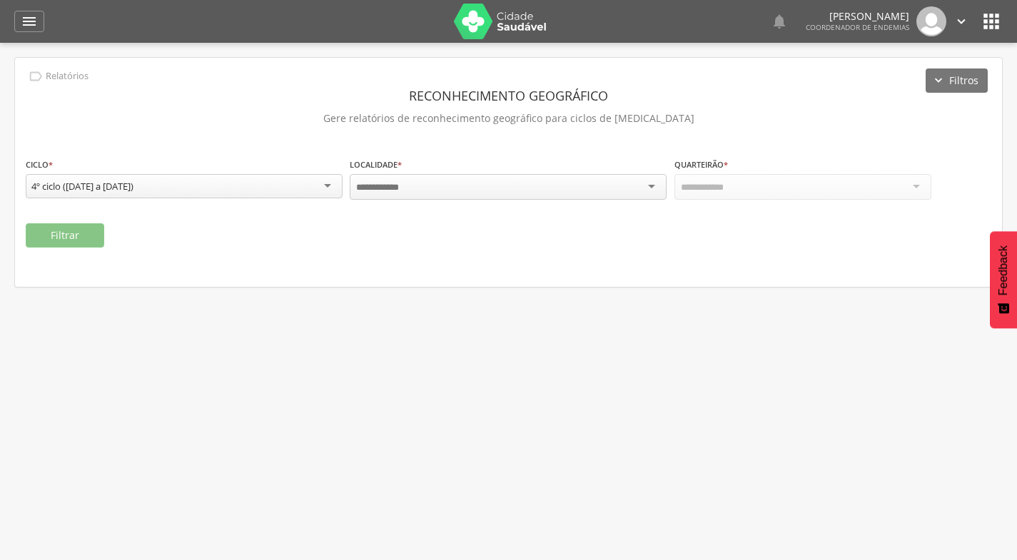
click at [26, 16] on icon "" at bounding box center [29, 21] width 17 height 17
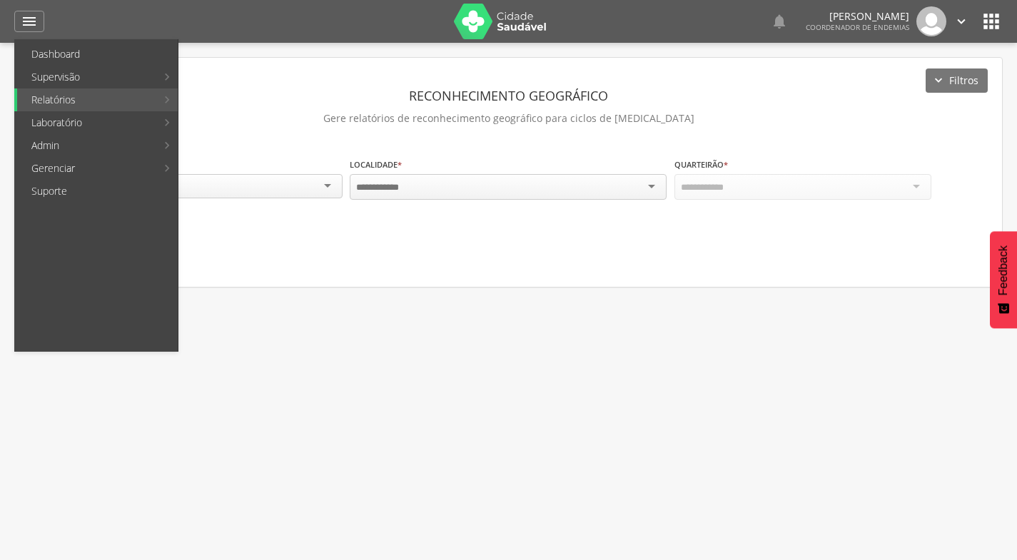
click at [220, 141] on link "Acompanhamento PNCD" at bounding box center [261, 145] width 161 height 23
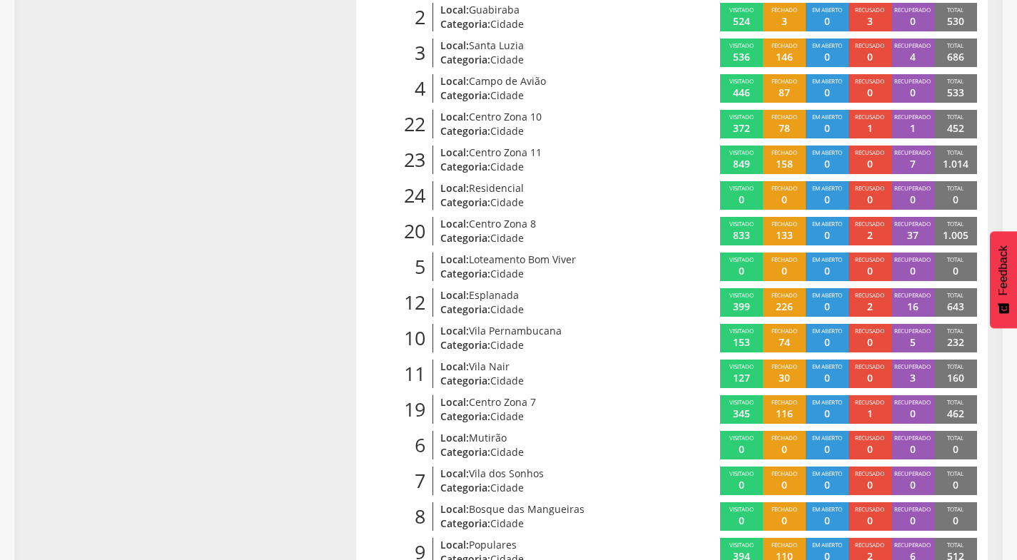
scroll to position [428, 0]
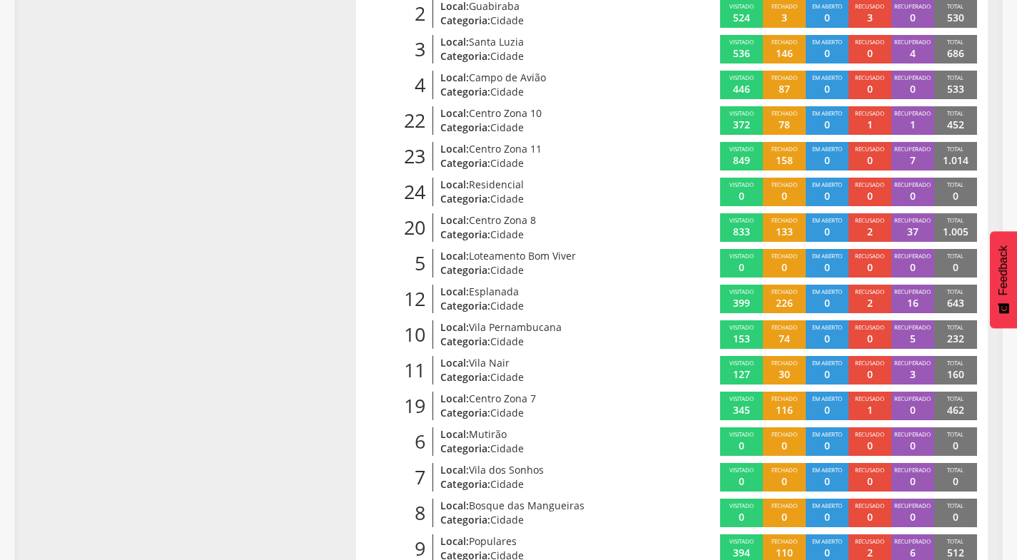
click at [530, 146] on span "Centro Zona 11" at bounding box center [505, 149] width 73 height 14
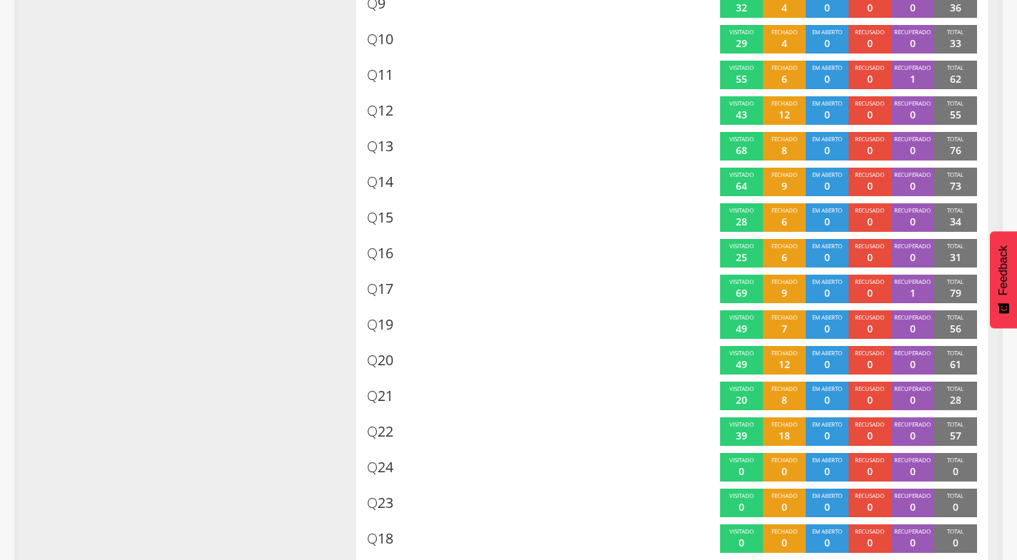
scroll to position [647, 0]
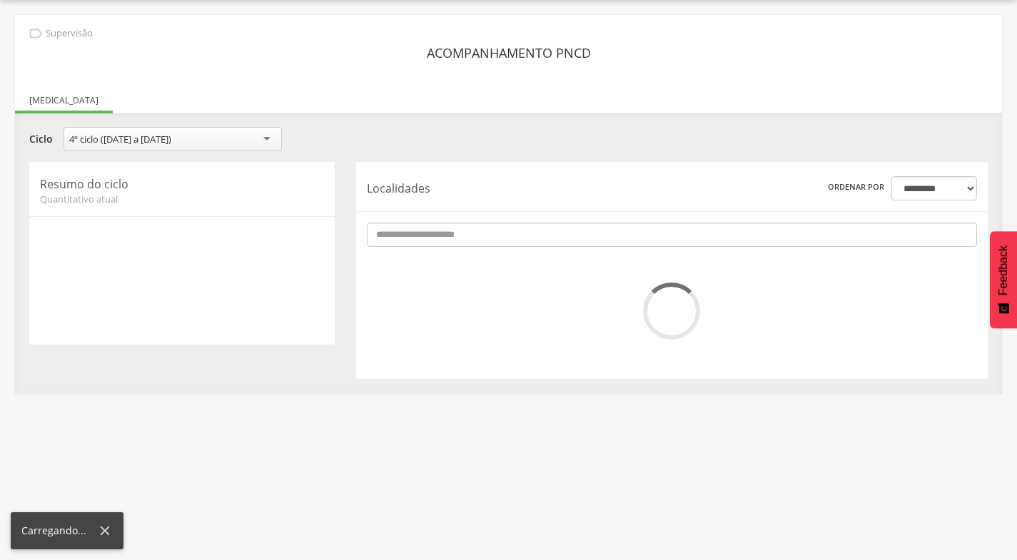
scroll to position [43, 0]
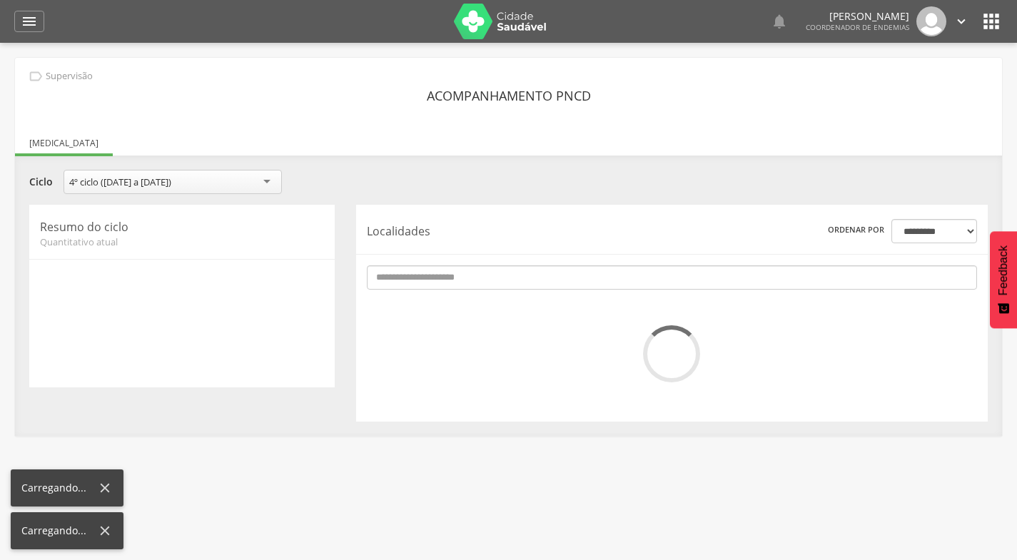
click at [35, 21] on icon "" at bounding box center [29, 21] width 17 height 17
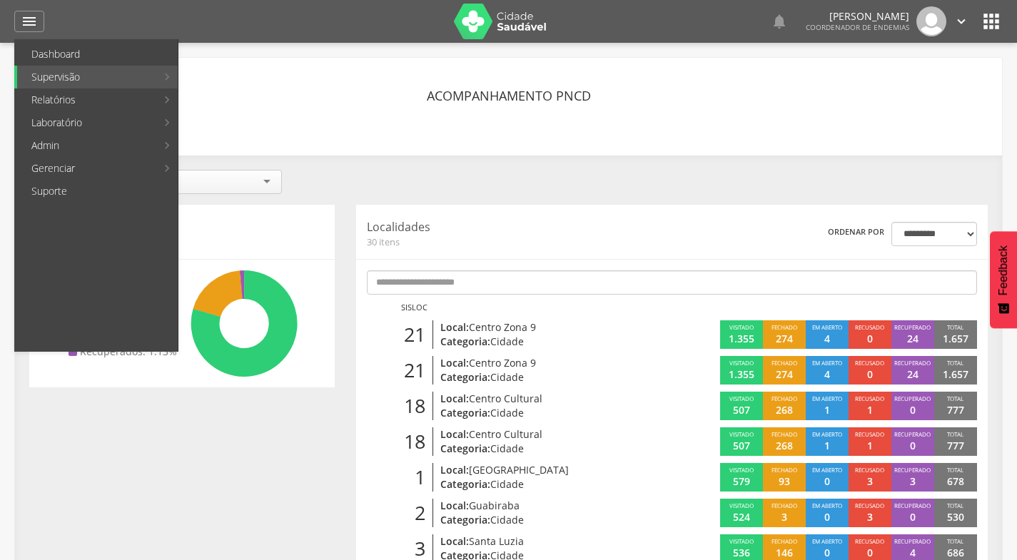
click at [222, 57] on link "Mapeamento de quadras" at bounding box center [261, 54] width 161 height 23
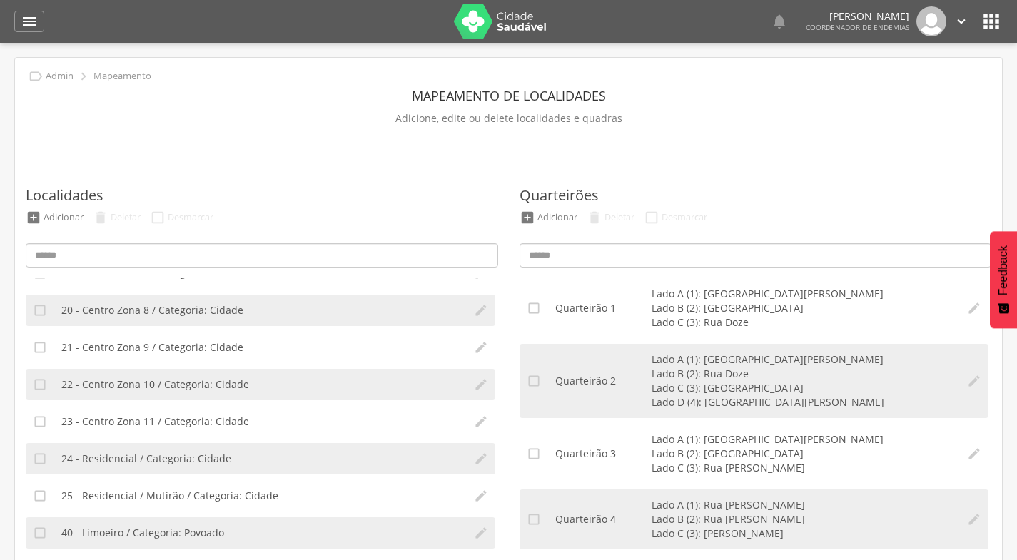
scroll to position [714, 0]
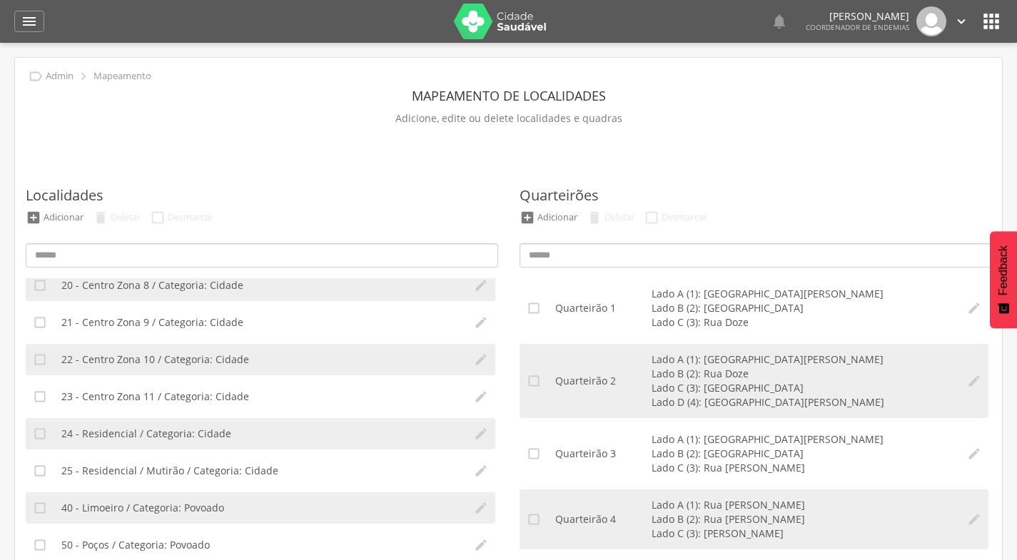
click at [176, 400] on span "23 - Centro Zona 11 / Categoria: Cidade" at bounding box center [155, 397] width 188 height 14
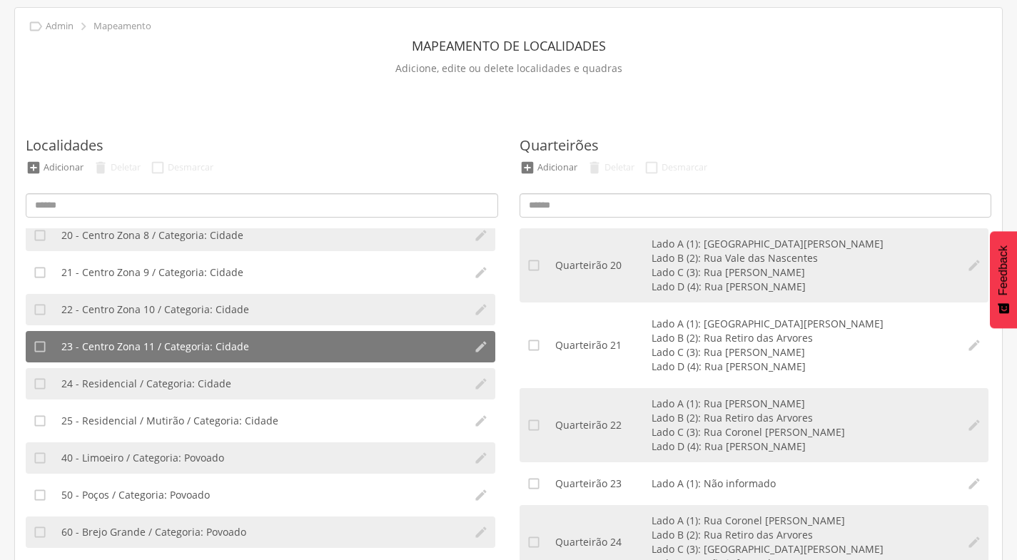
scroll to position [97, 0]
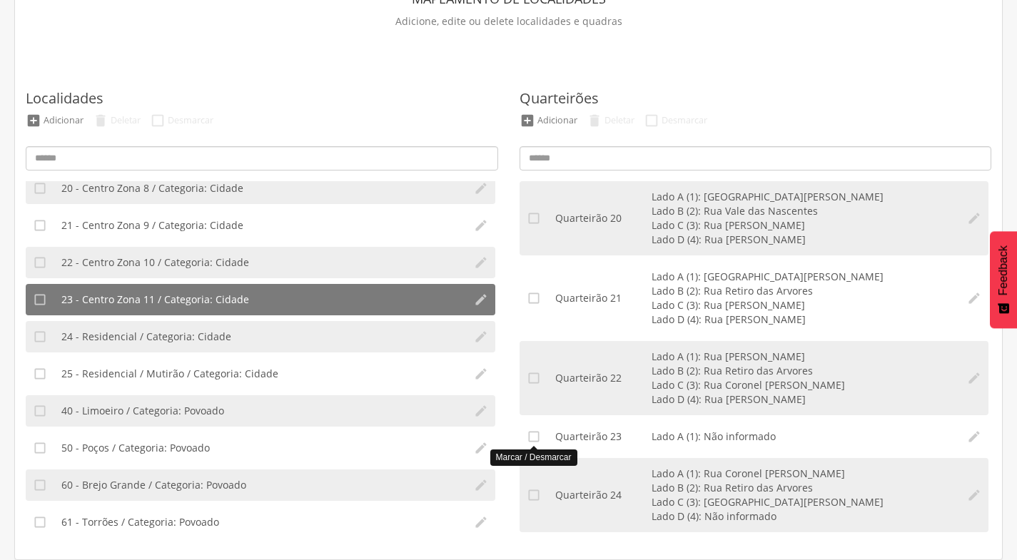
click at [532, 435] on icon "" at bounding box center [534, 437] width 14 height 14
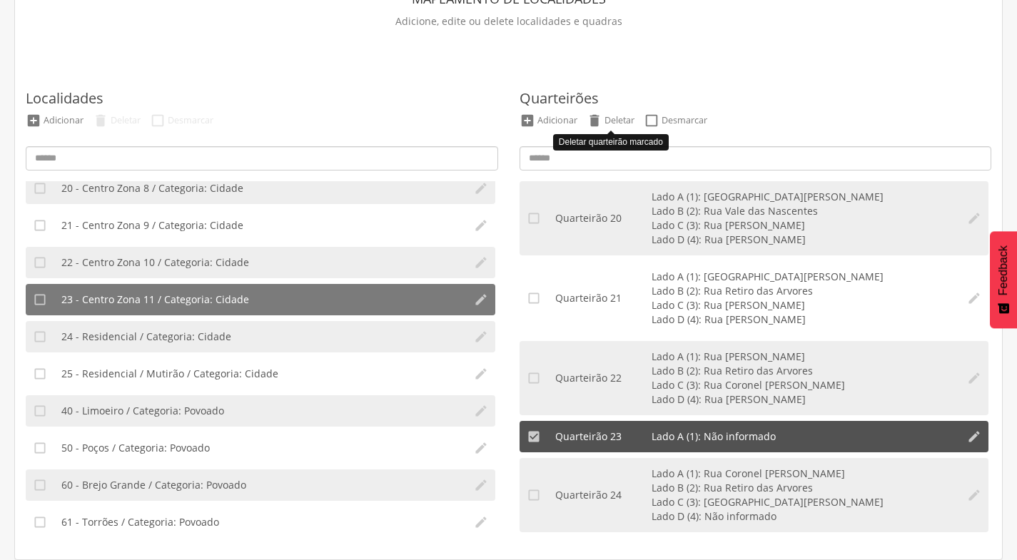
click at [614, 122] on div "Deletar" at bounding box center [619, 120] width 30 height 12
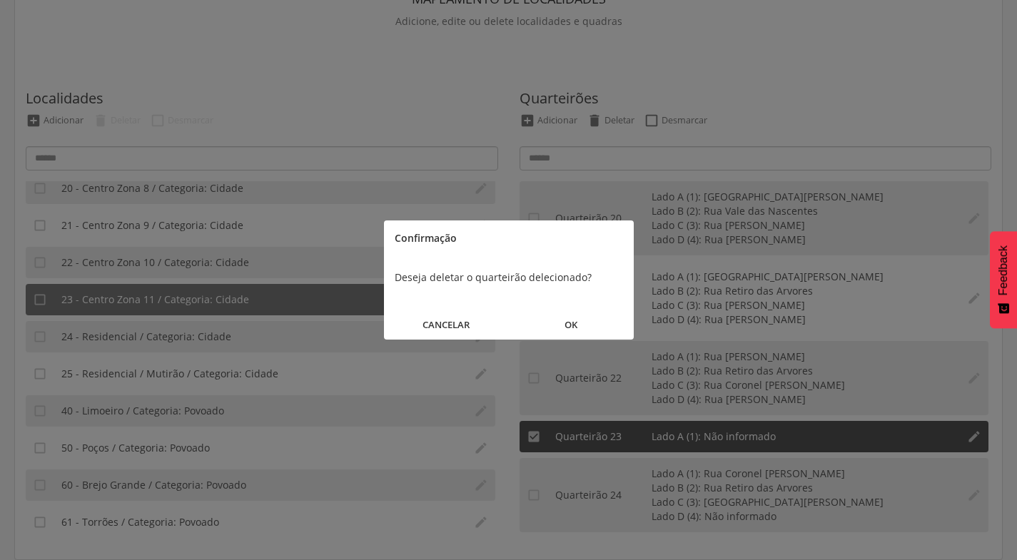
click at [573, 325] on button "OK" at bounding box center [571, 325] width 125 height 31
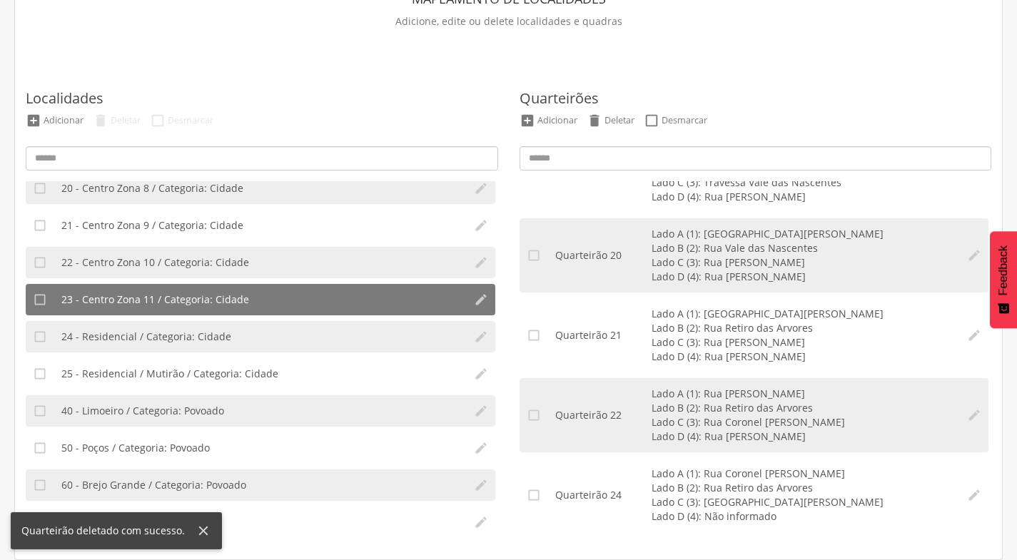
scroll to position [1528, 0]
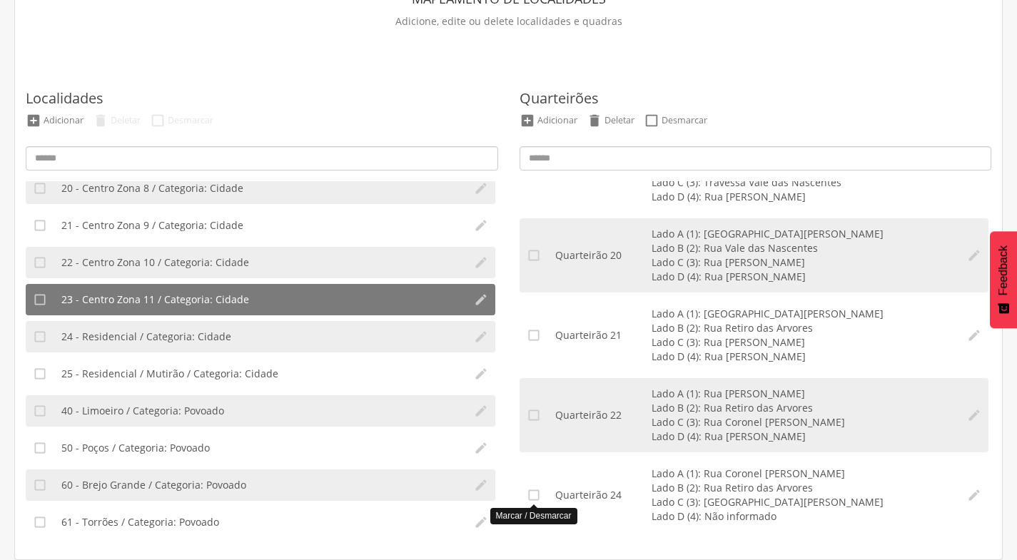
click at [530, 496] on icon "" at bounding box center [534, 495] width 14 height 14
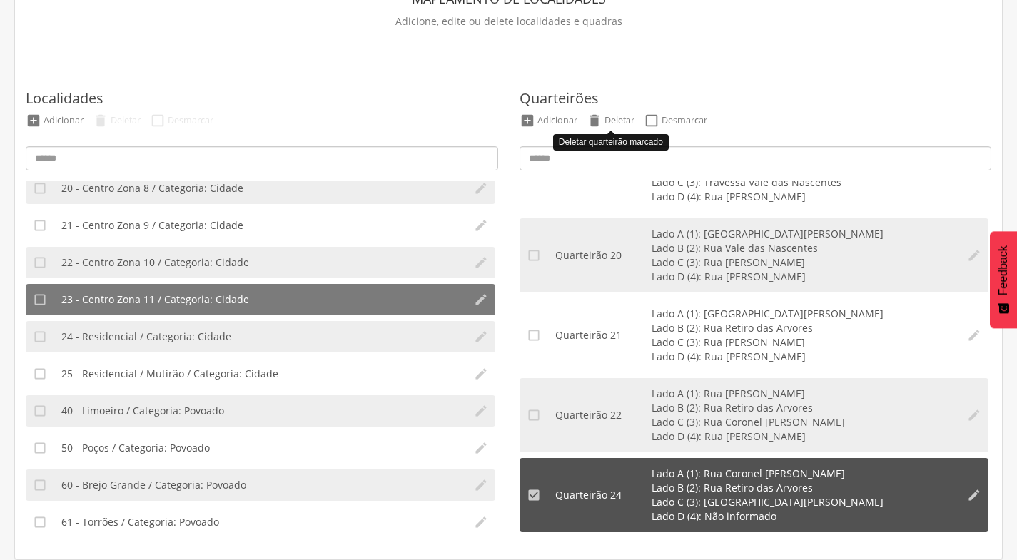
click at [619, 118] on div "Deletar" at bounding box center [619, 120] width 30 height 12
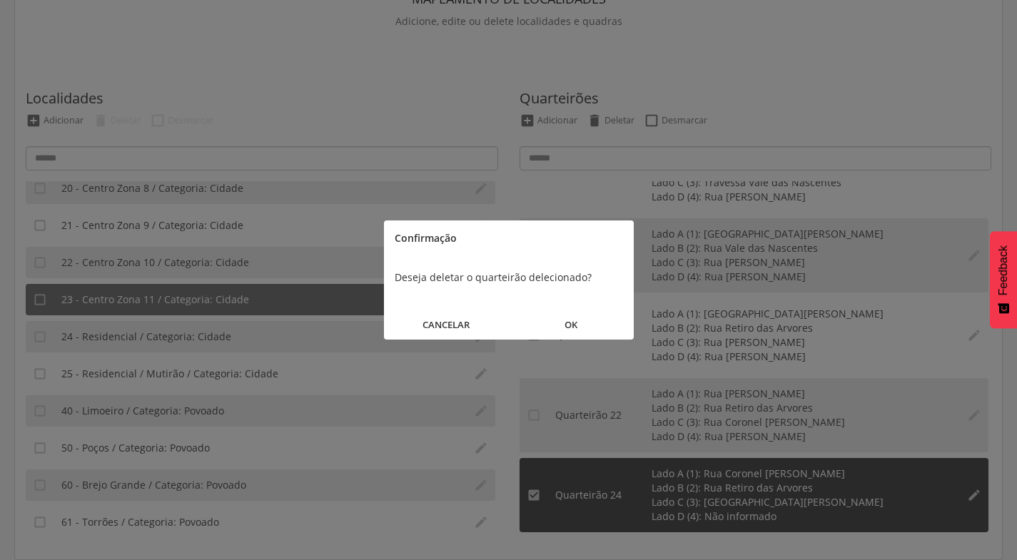
click at [569, 322] on button "OK" at bounding box center [571, 325] width 125 height 31
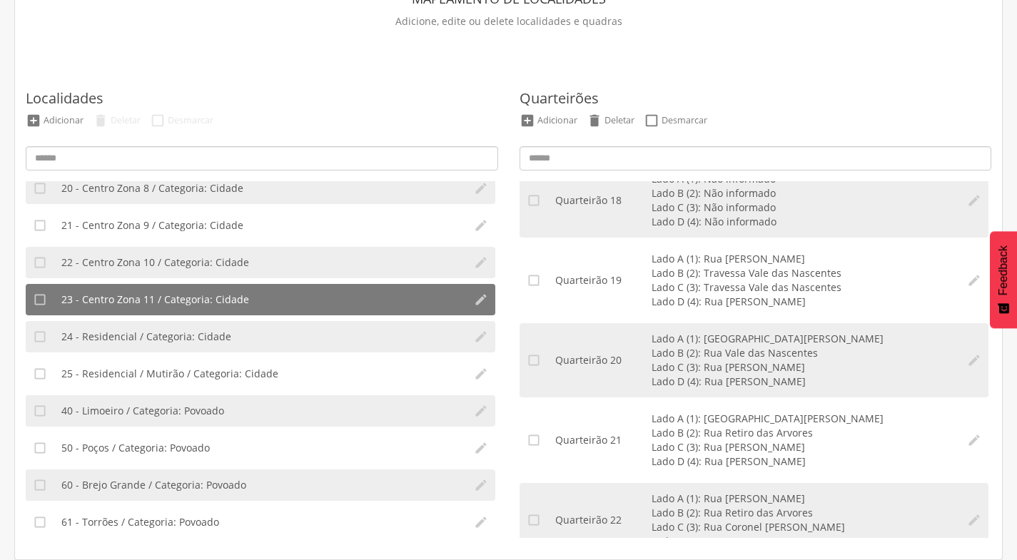
scroll to position [1449, 0]
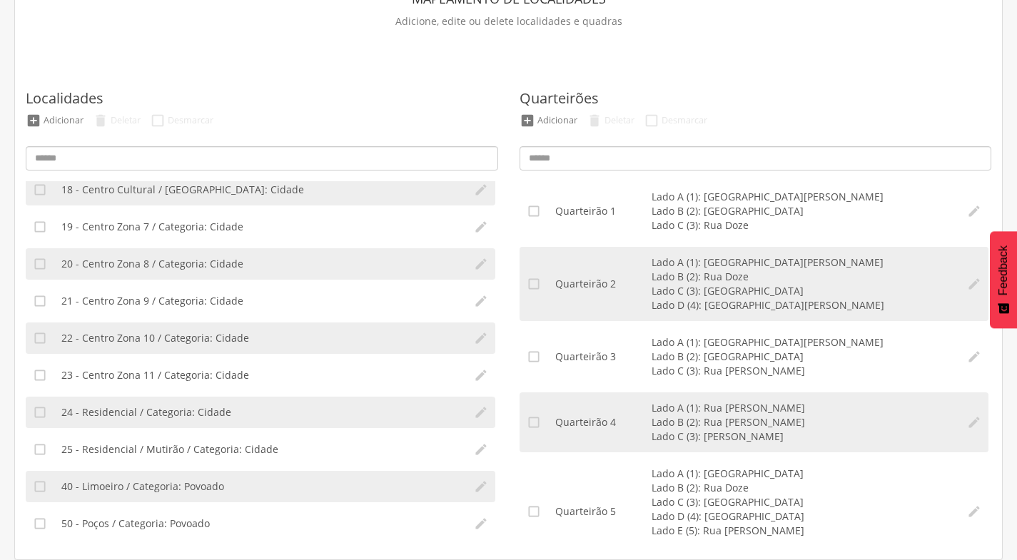
scroll to position [642, 0]
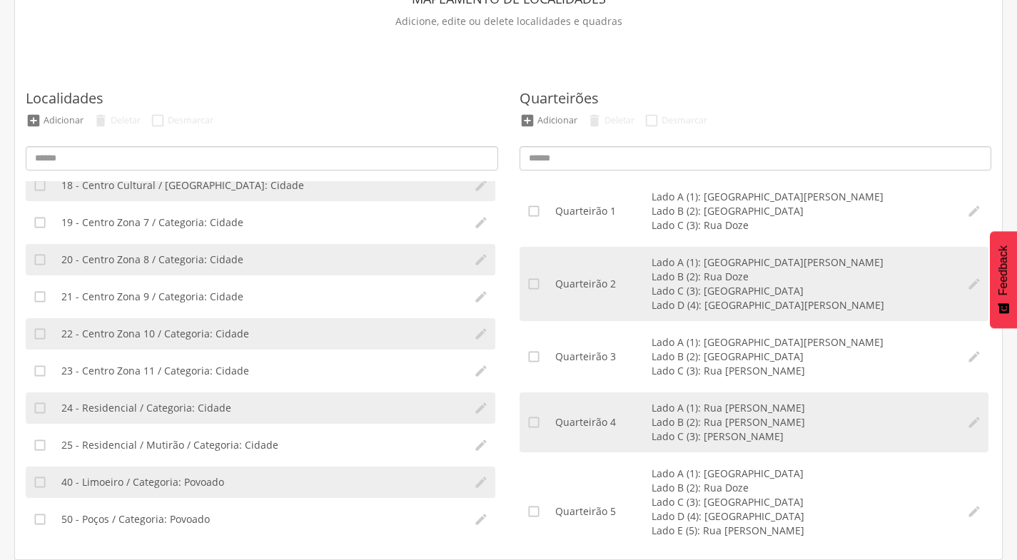
click at [170, 372] on span "23 - Centro Zona 11 / Categoria: Cidade" at bounding box center [155, 371] width 188 height 14
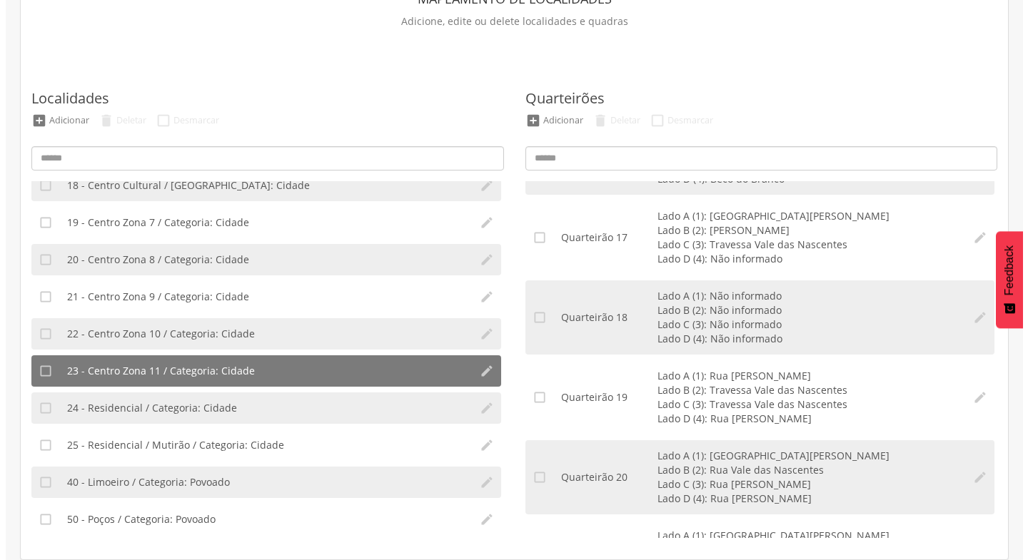
scroll to position [1306, 0]
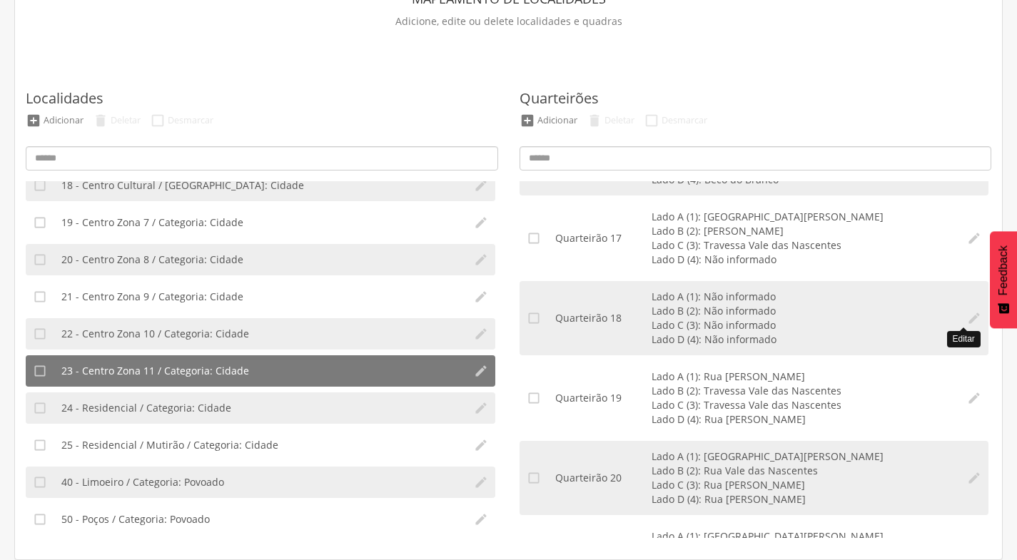
click at [967, 316] on icon "" at bounding box center [974, 318] width 14 height 14
type input "**"
type input "*"
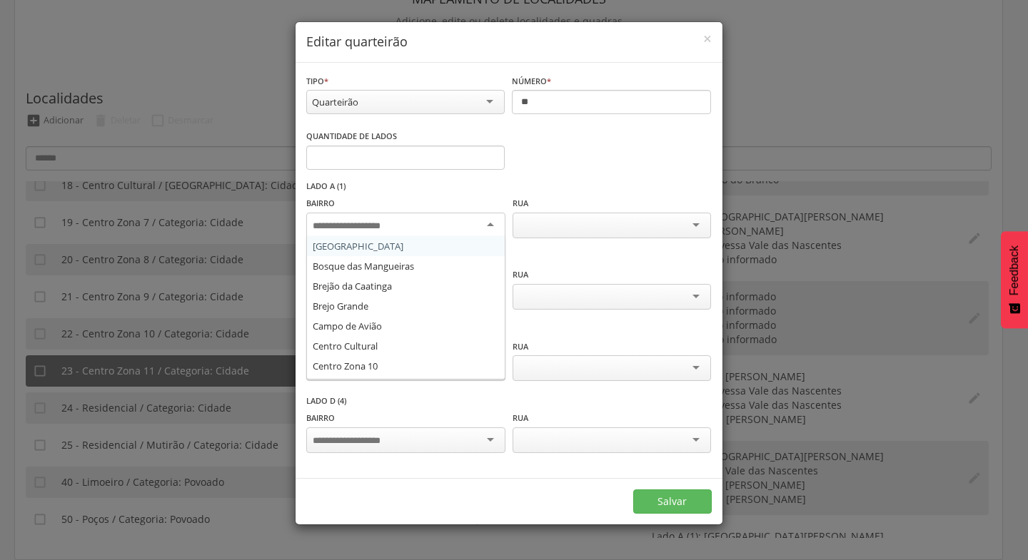
click at [489, 223] on div at bounding box center [405, 226] width 198 height 26
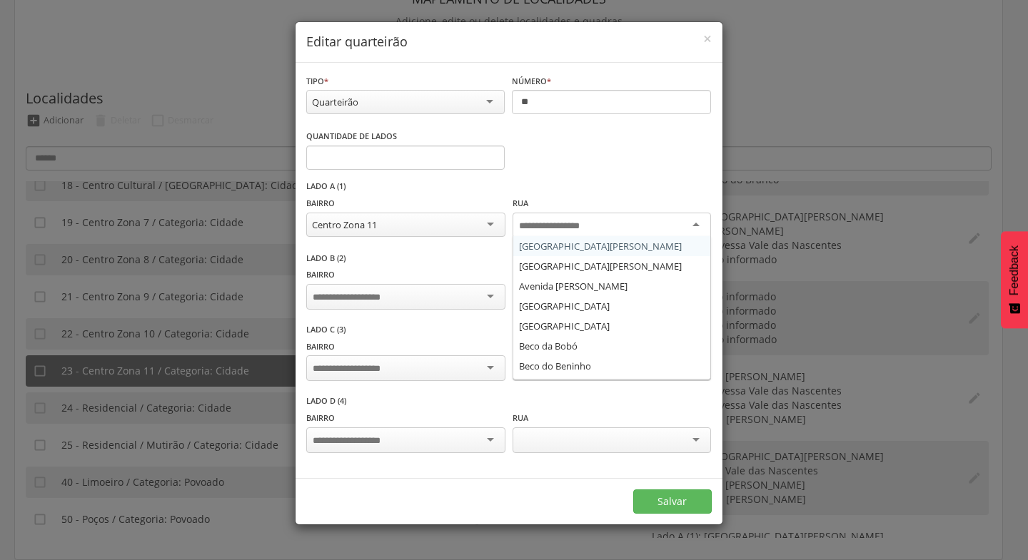
click at [695, 223] on div at bounding box center [611, 226] width 198 height 26
click at [556, 226] on input "select-one" at bounding box center [560, 226] width 83 height 13
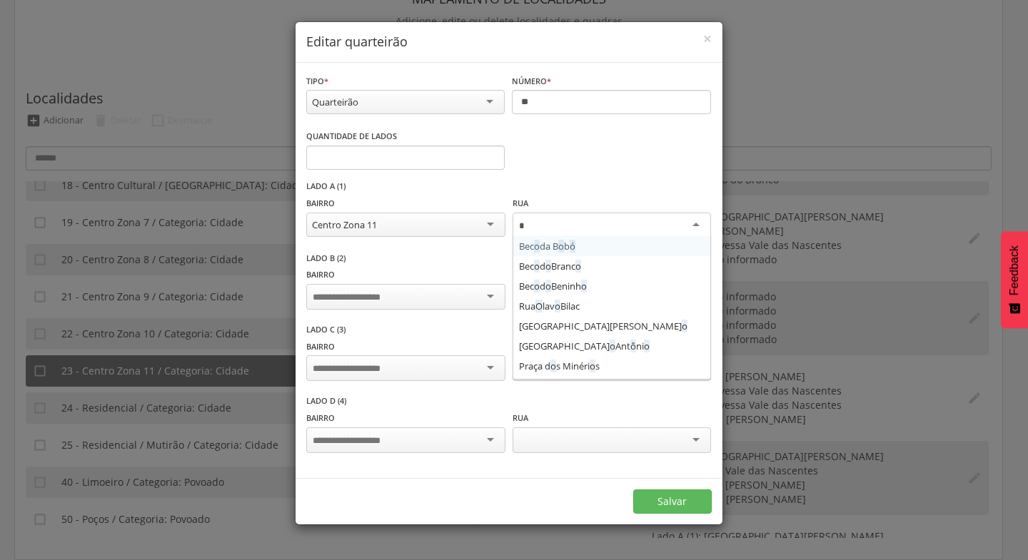
type input "**"
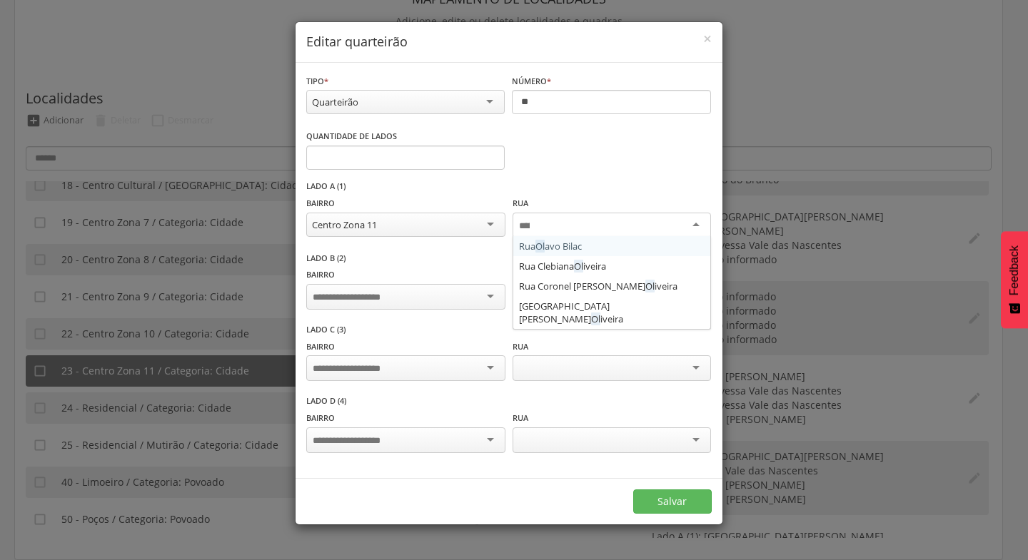
scroll to position [0, 0]
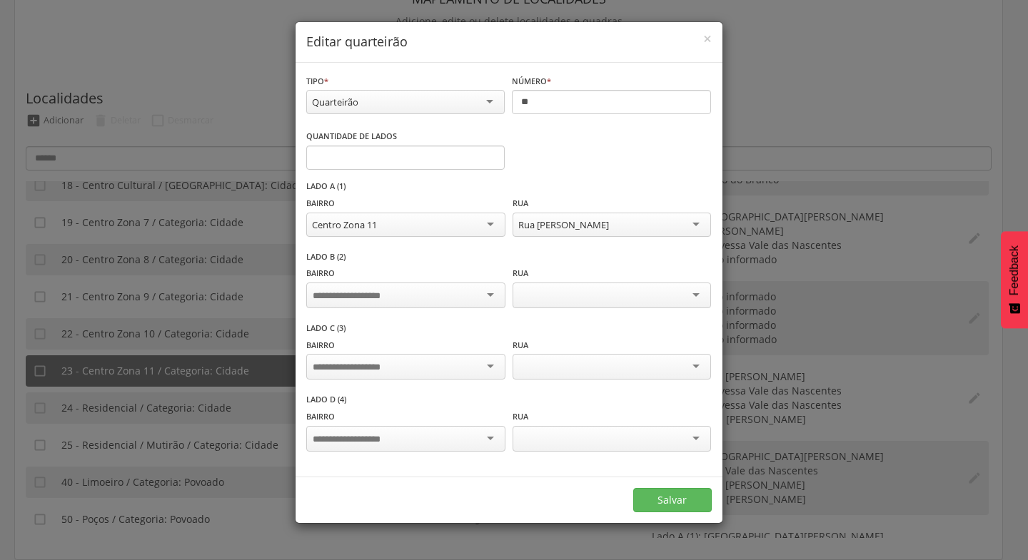
click at [492, 291] on div at bounding box center [405, 296] width 198 height 26
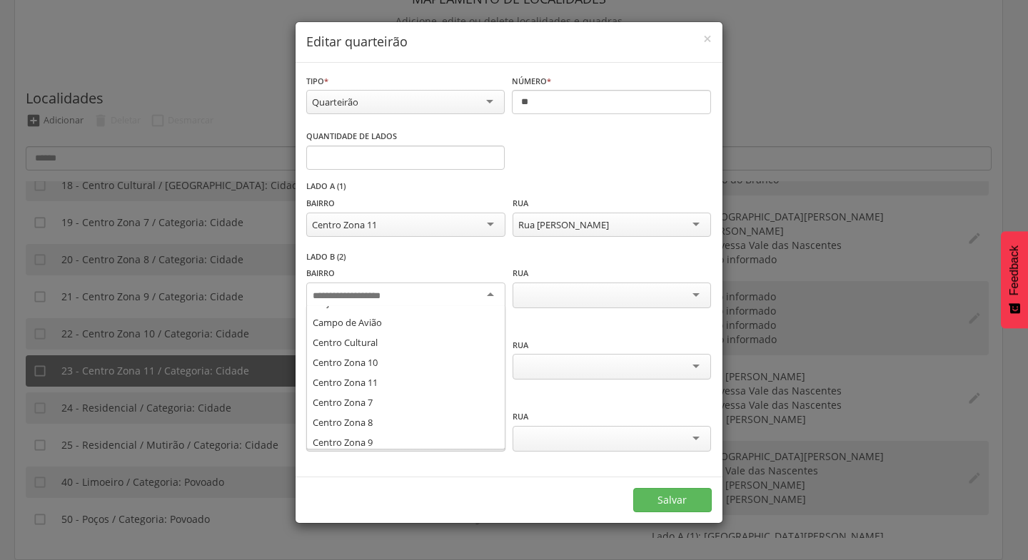
scroll to position [76, 0]
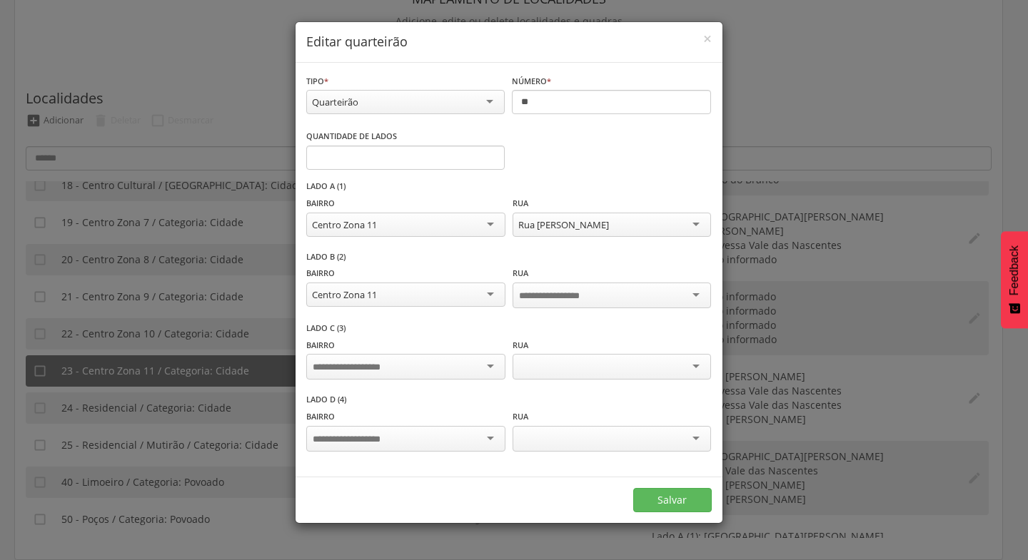
click at [493, 363] on div at bounding box center [405, 367] width 198 height 26
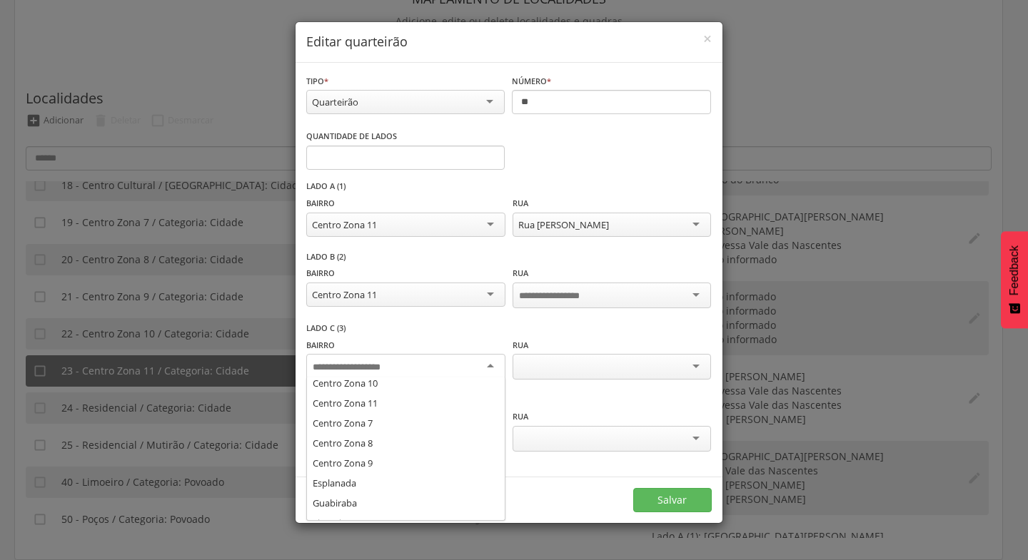
scroll to position [128, 0]
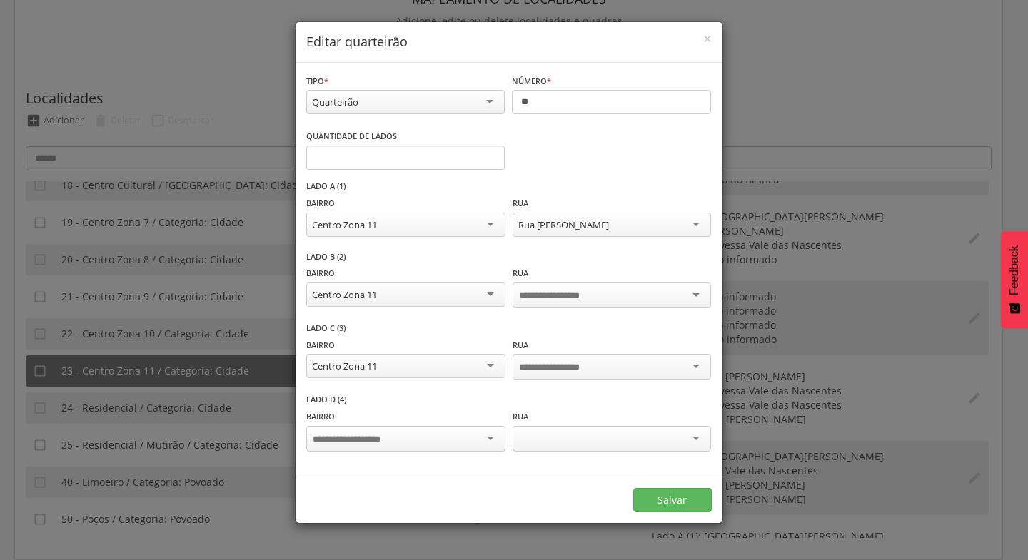
click at [492, 435] on div at bounding box center [405, 439] width 198 height 26
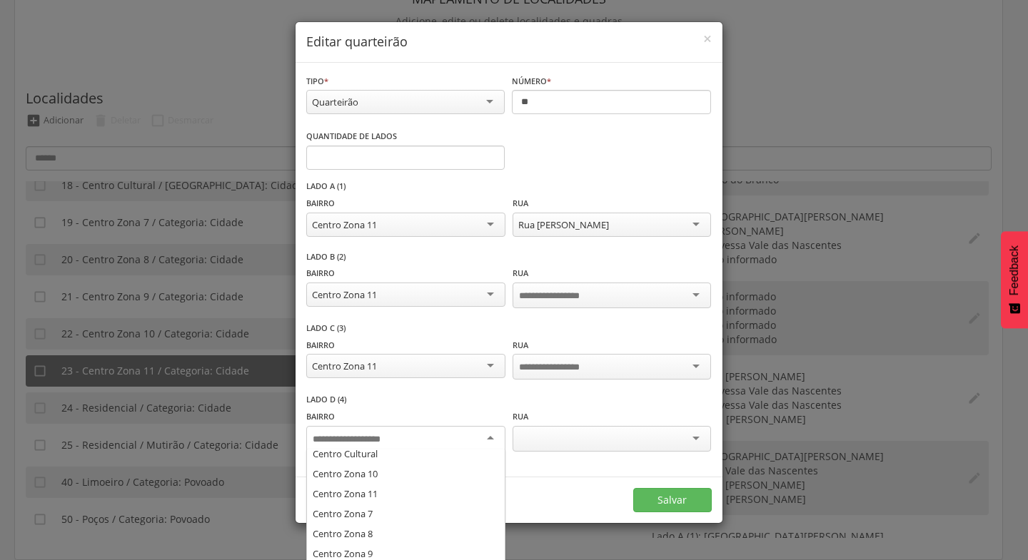
scroll to position [117, 0]
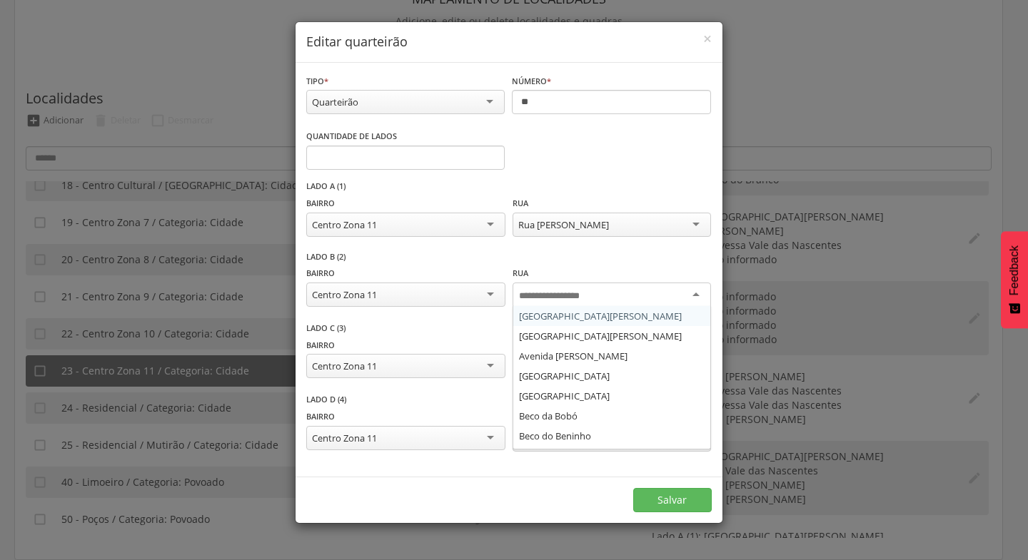
click at [695, 293] on div at bounding box center [611, 296] width 198 height 26
type input "**"
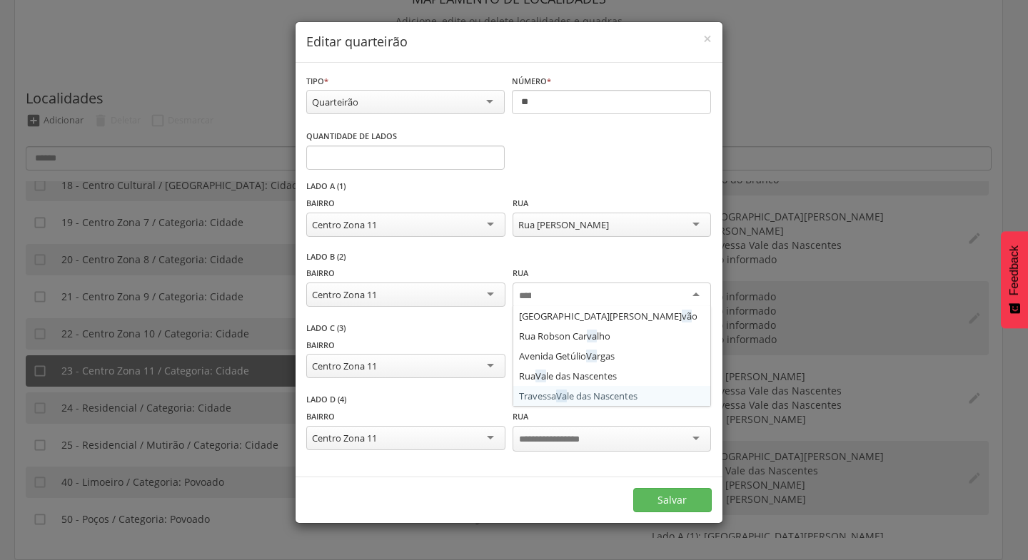
scroll to position [0, 0]
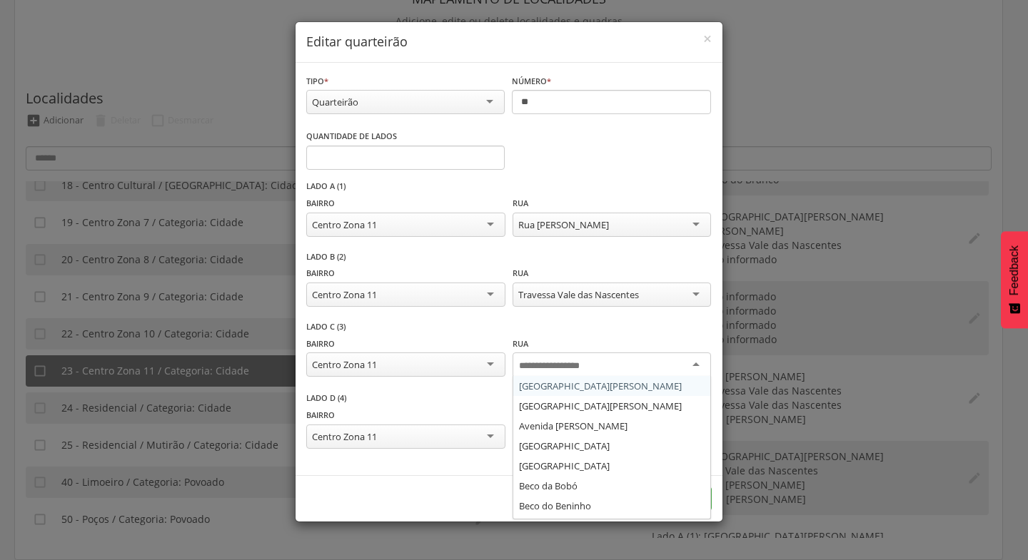
click at [699, 364] on div at bounding box center [611, 366] width 198 height 26
type input "***"
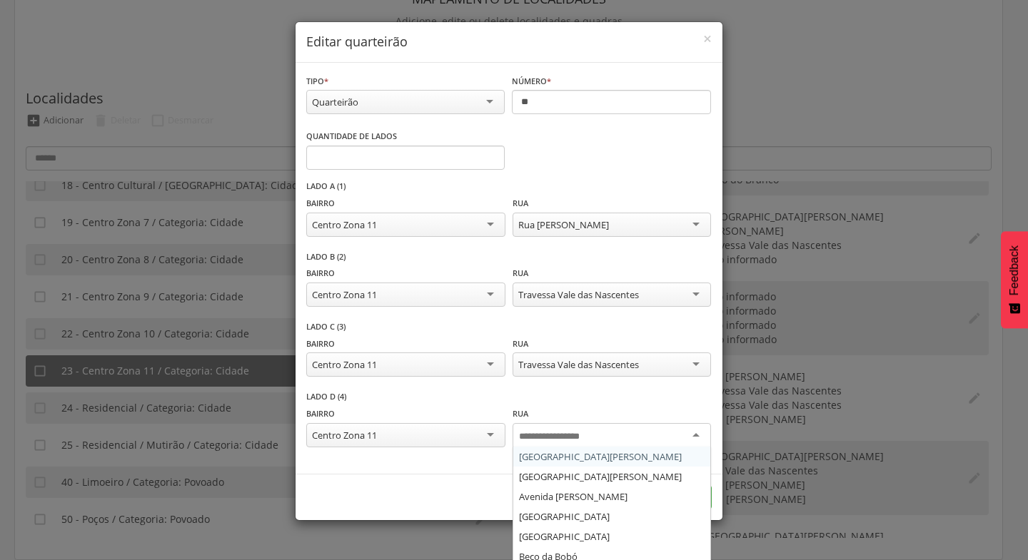
click at [699, 438] on div at bounding box center [611, 436] width 198 height 26
type input "**"
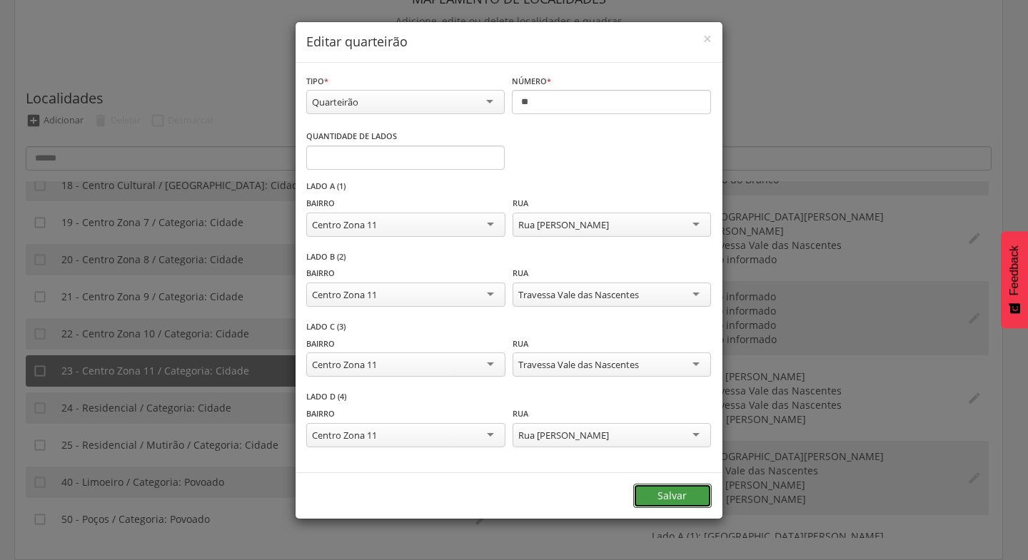
click at [684, 489] on button "Salvar" at bounding box center [672, 496] width 78 height 24
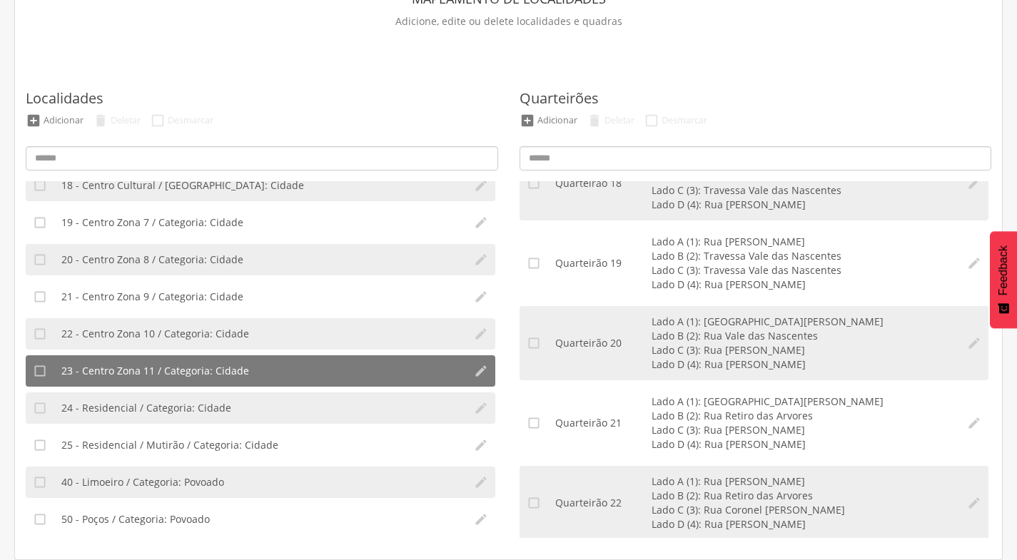
scroll to position [1449, 0]
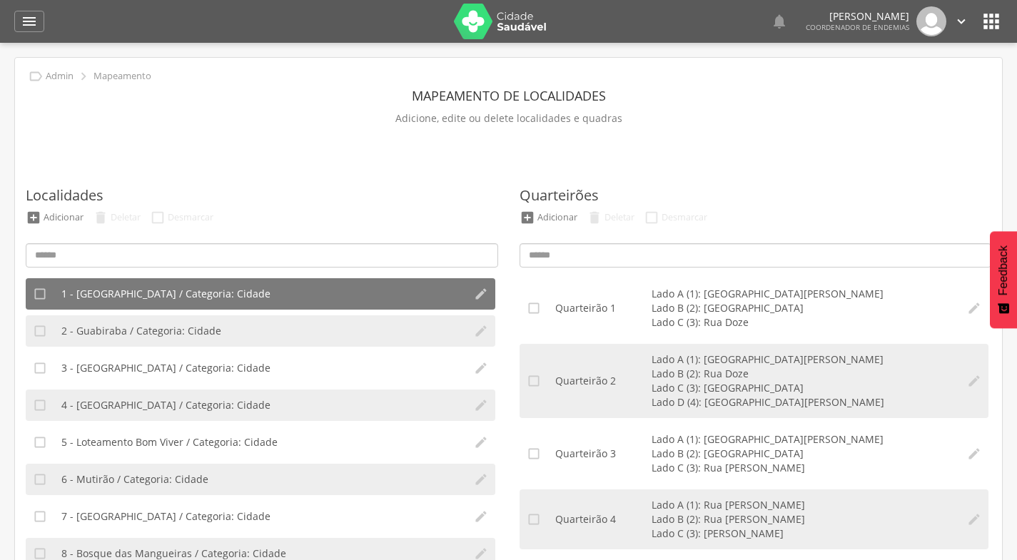
click at [28, 25] on icon "" at bounding box center [29, 21] width 17 height 17
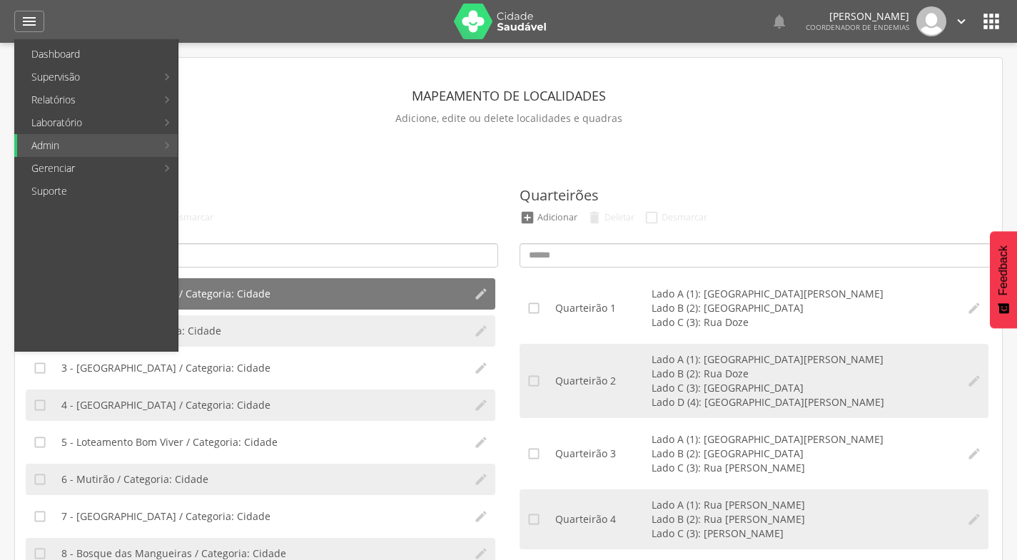
click at [286, 143] on link "Acompanhamento PNCD" at bounding box center [261, 145] width 161 height 23
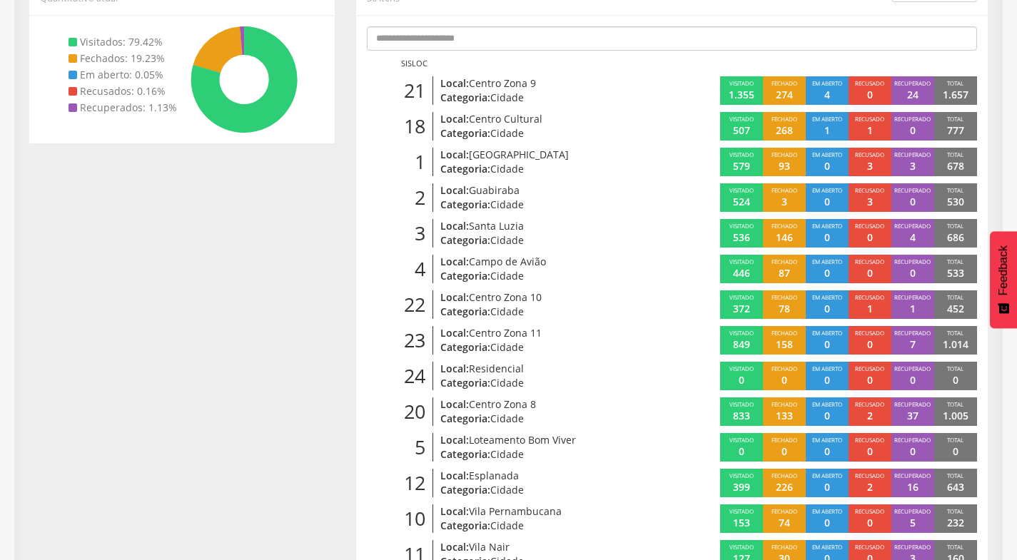
scroll to position [285, 0]
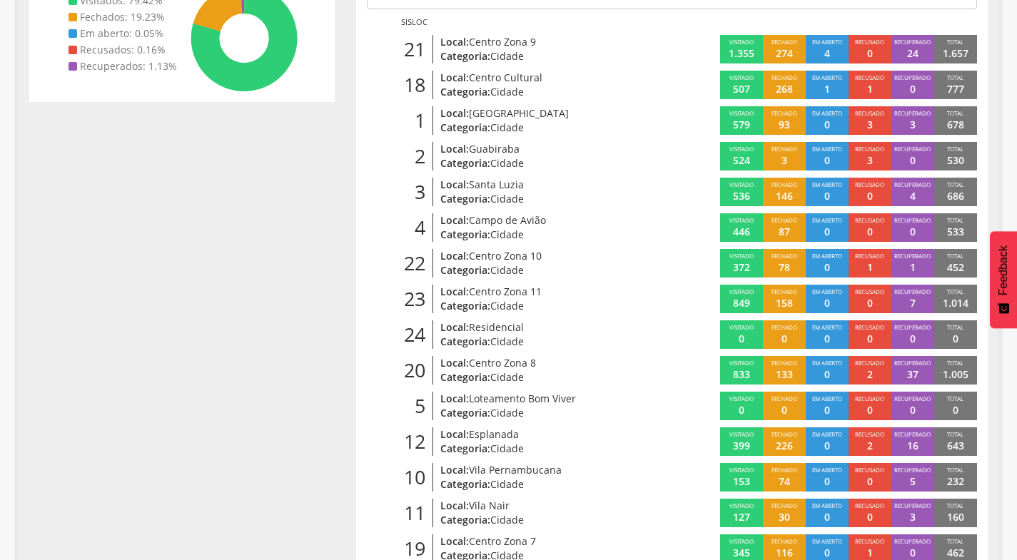
click at [524, 285] on span "Centro Zona 11" at bounding box center [505, 292] width 73 height 14
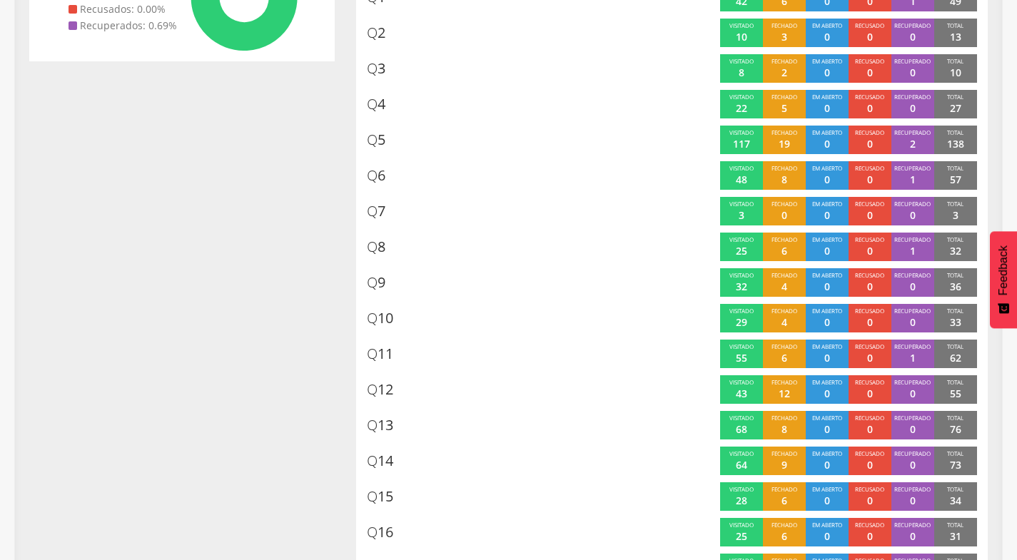
scroll to position [576, 0]
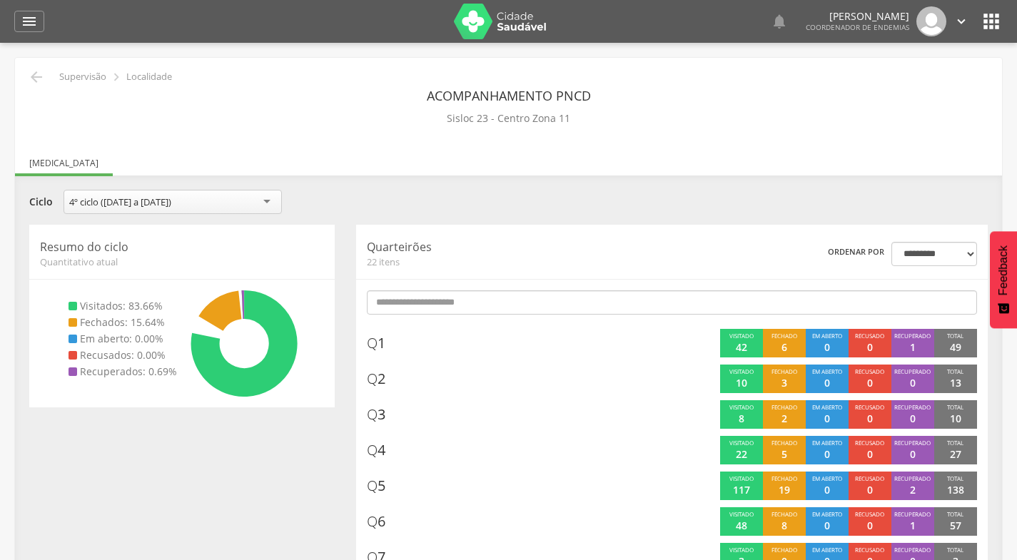
scroll to position [576, 0]
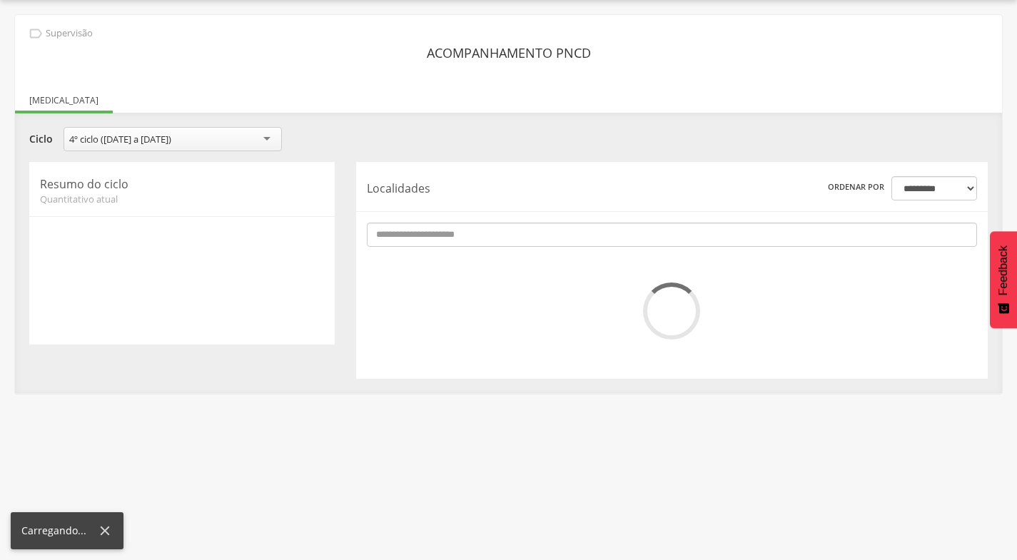
scroll to position [43, 0]
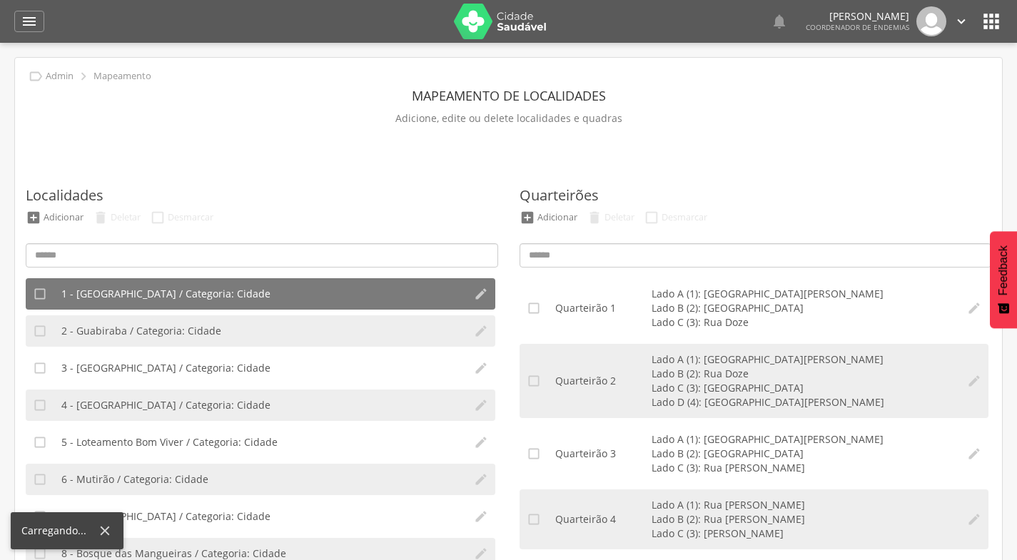
click at [41, 26] on div "" at bounding box center [29, 21] width 30 height 21
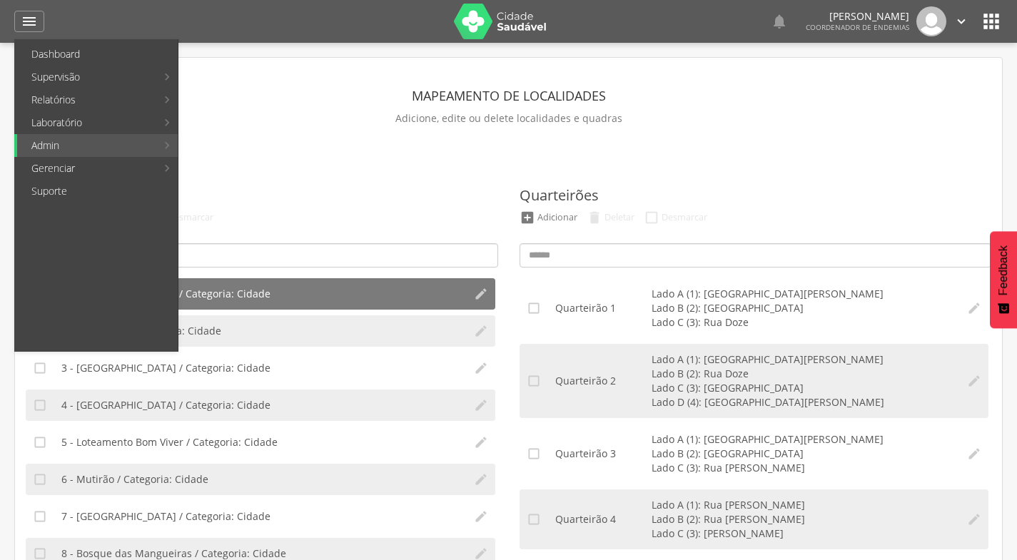
click at [961, 21] on icon "" at bounding box center [961, 22] width 16 height 16
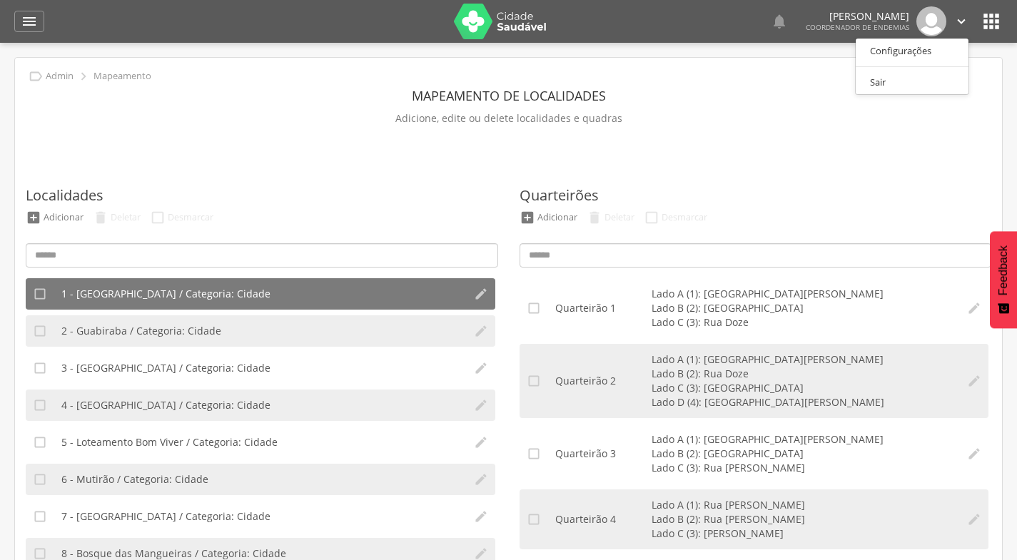
click at [995, 26] on icon "" at bounding box center [991, 21] width 23 height 23
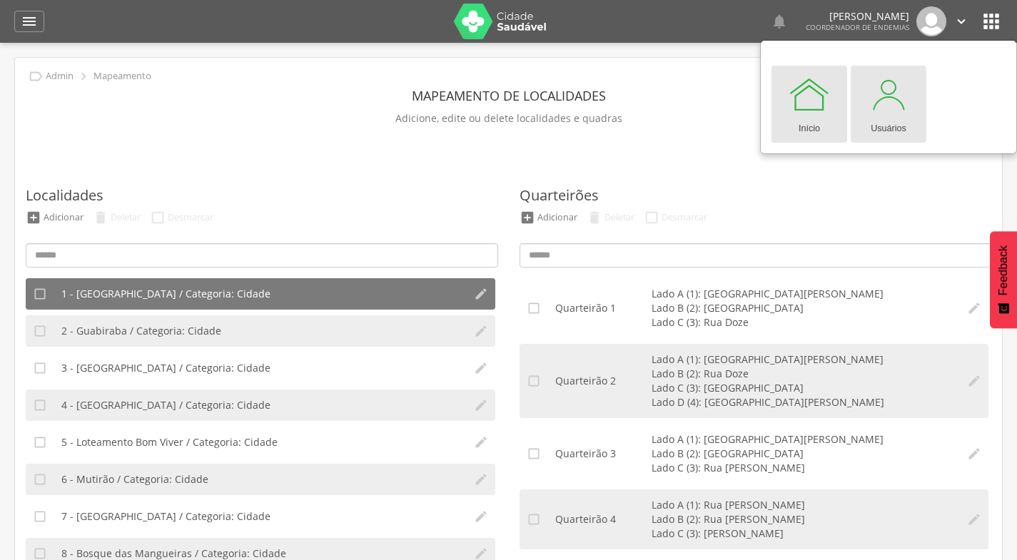
click at [896, 106] on div at bounding box center [888, 94] width 43 height 43
